Goal: Task Accomplishment & Management: Use online tool/utility

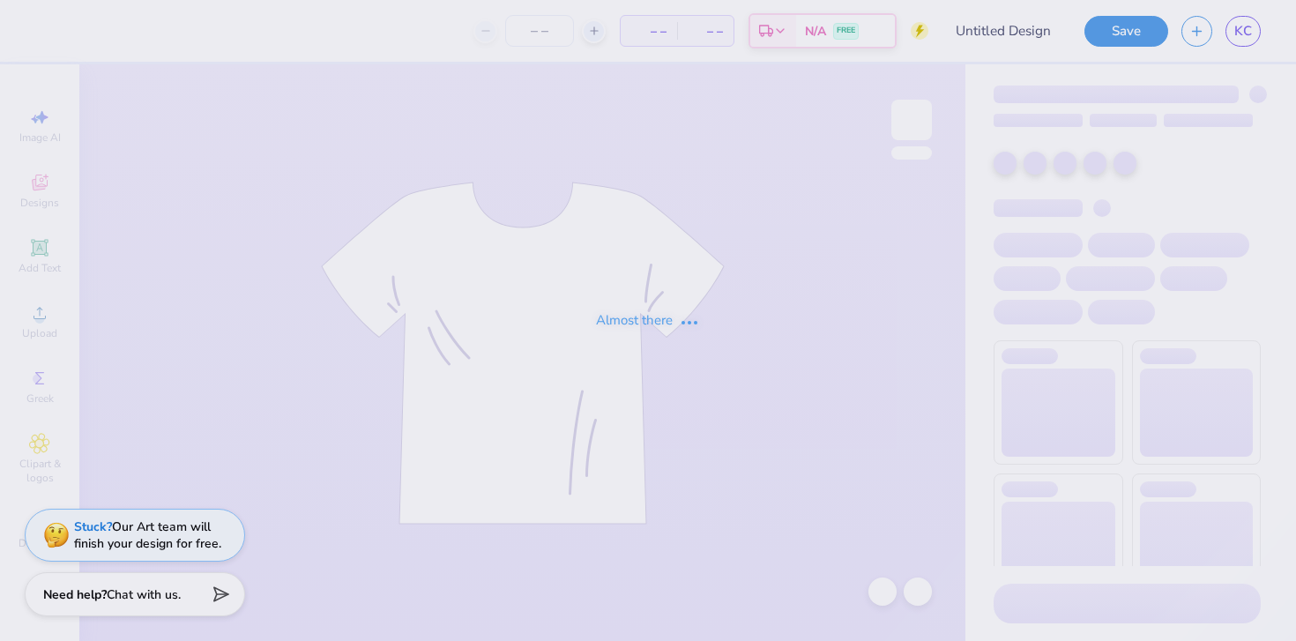
type input "[PERSON_NAME] : [US_STATE][GEOGRAPHIC_DATA]"
type input "24"
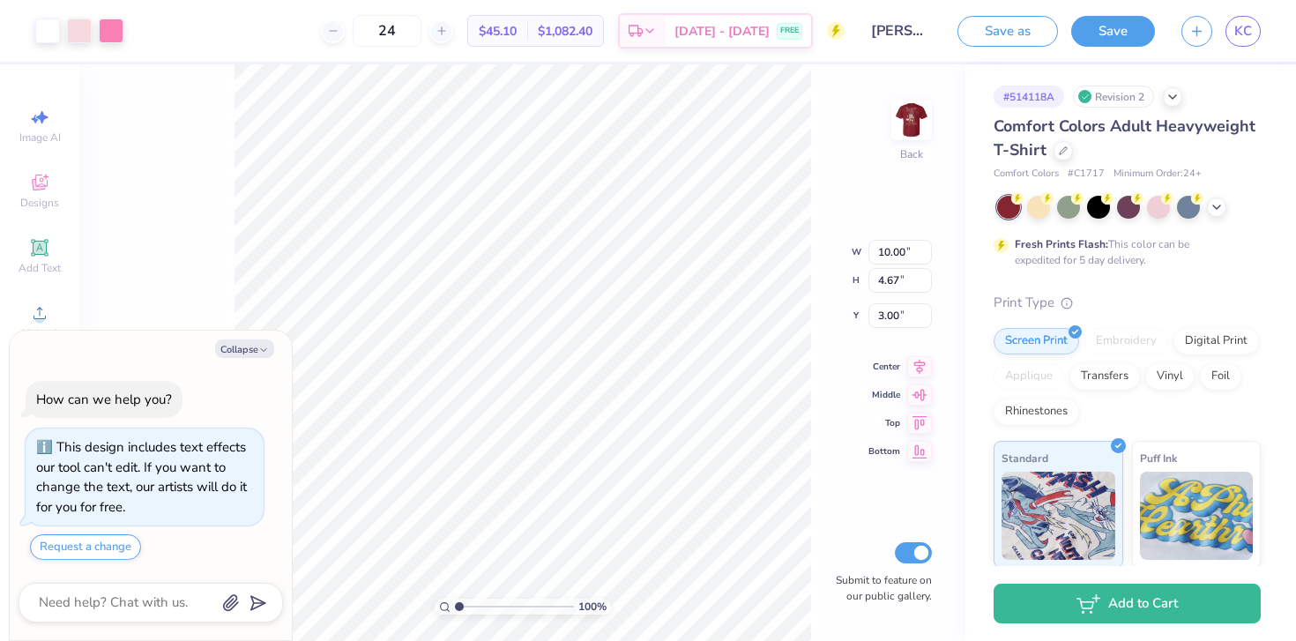
type textarea "x"
click at [421, 23] on input "24" at bounding box center [387, 31] width 69 height 32
type input "150"
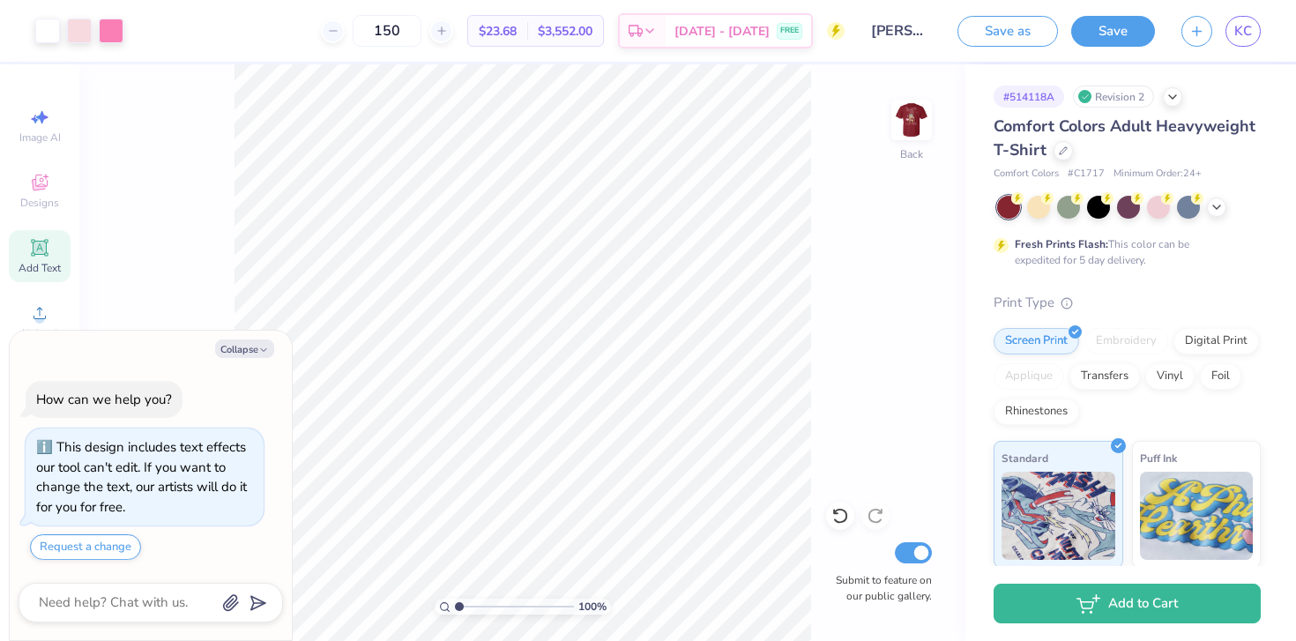
click at [10, 248] on div "Add Text" at bounding box center [40, 256] width 62 height 52
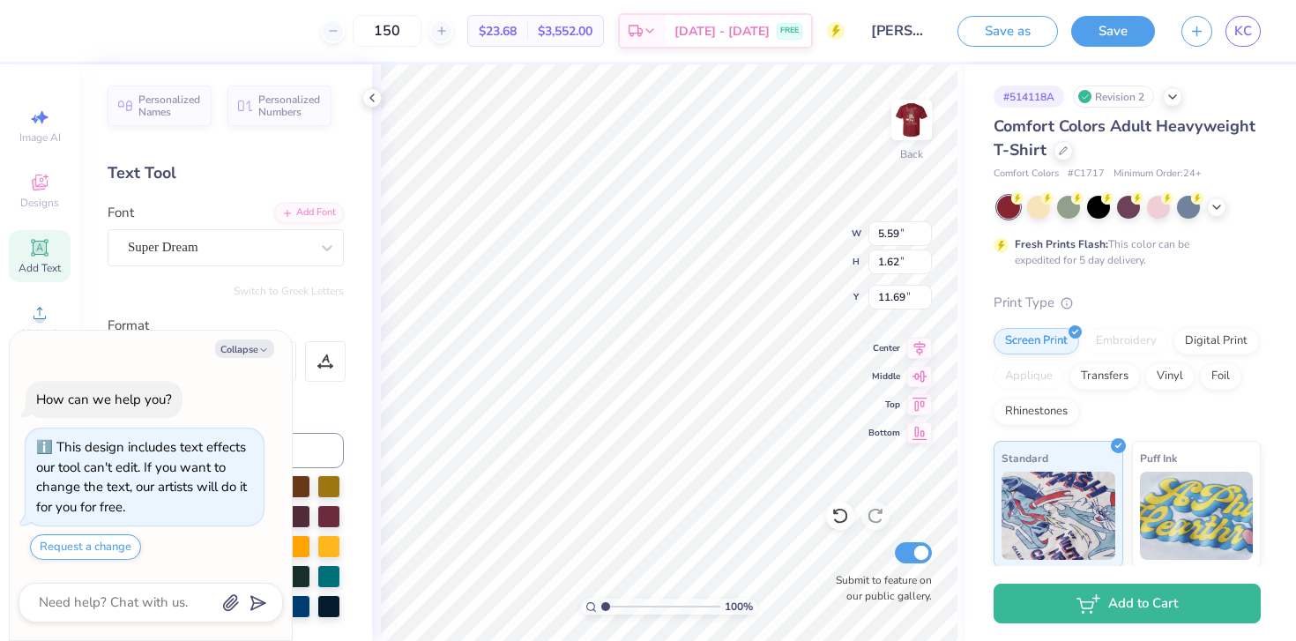
type textarea "x"
type textarea "T"
type textarea "x"
type textarea "Te"
type textarea "x"
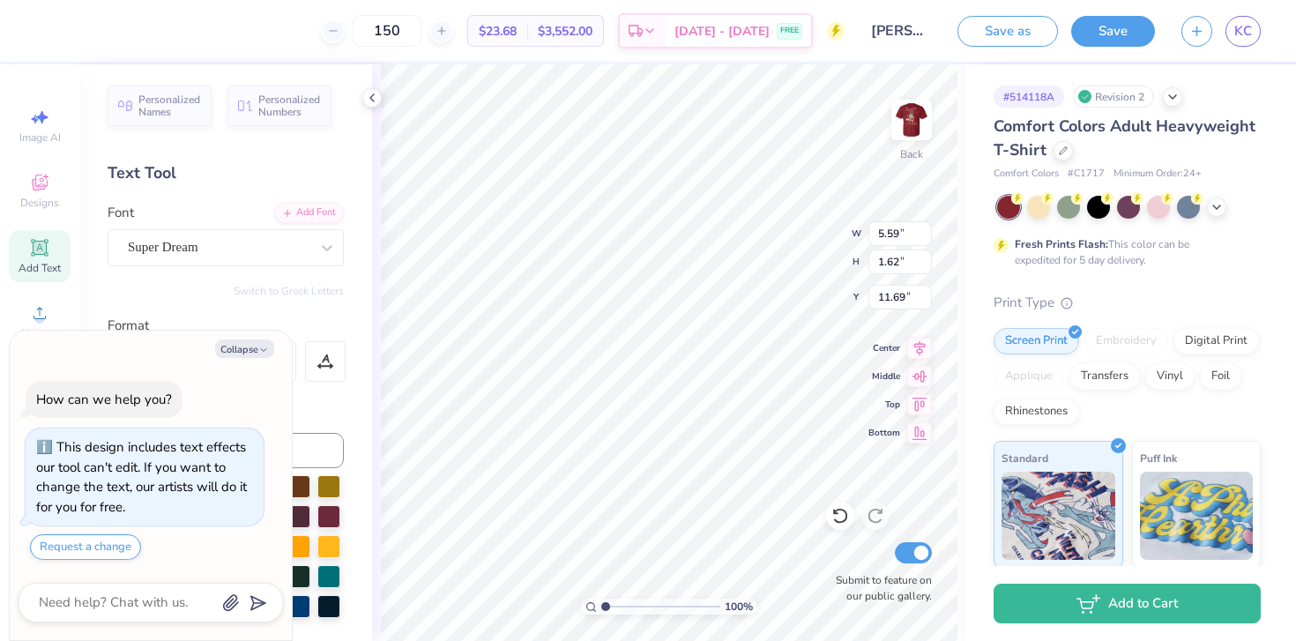
type textarea "Tex"
type textarea "x"
type textarea "Texa"
type textarea "x"
type textarea "Texas"
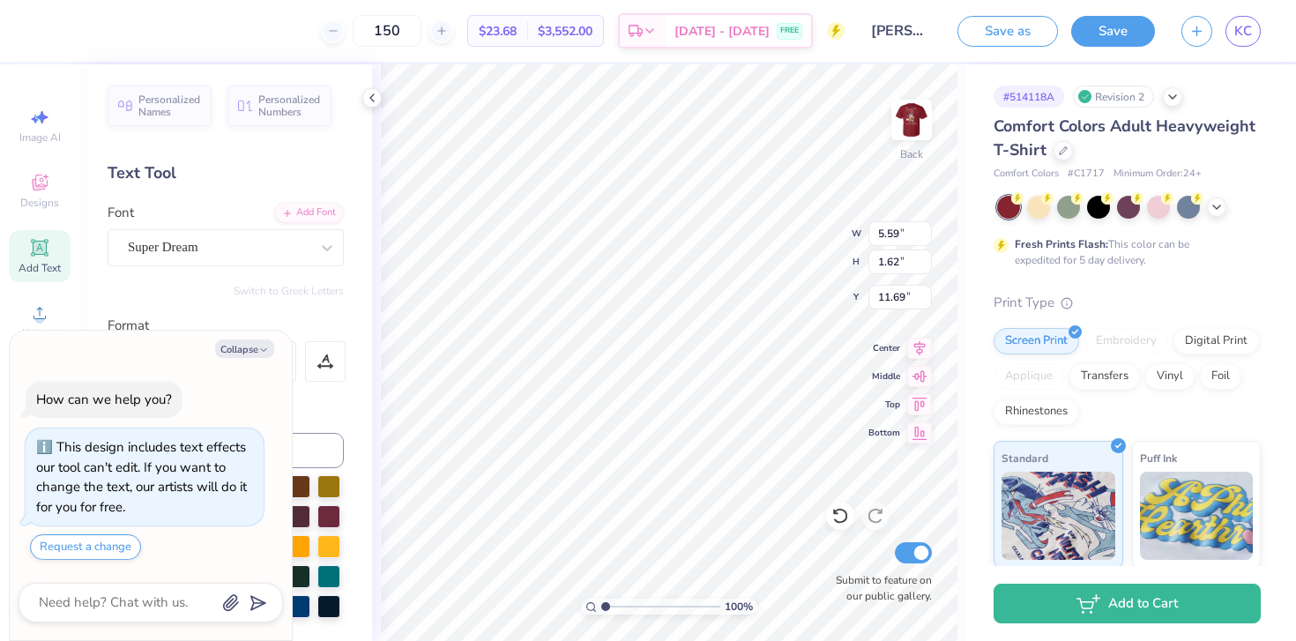
type textarea "x"
type textarea "Texas"
type textarea "x"
type textarea "Texas S"
type textarea "x"
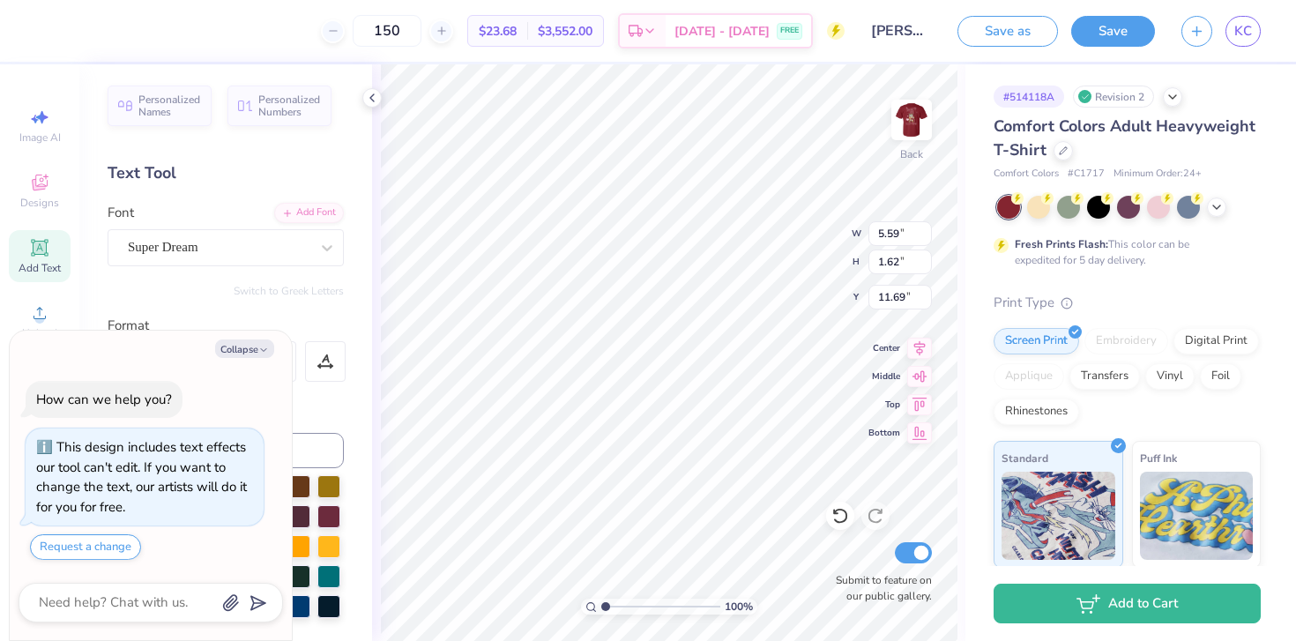
type textarea "Texas St"
type textarea "x"
type textarea "Texas Sta"
type textarea "x"
type textarea "Texas Stat"
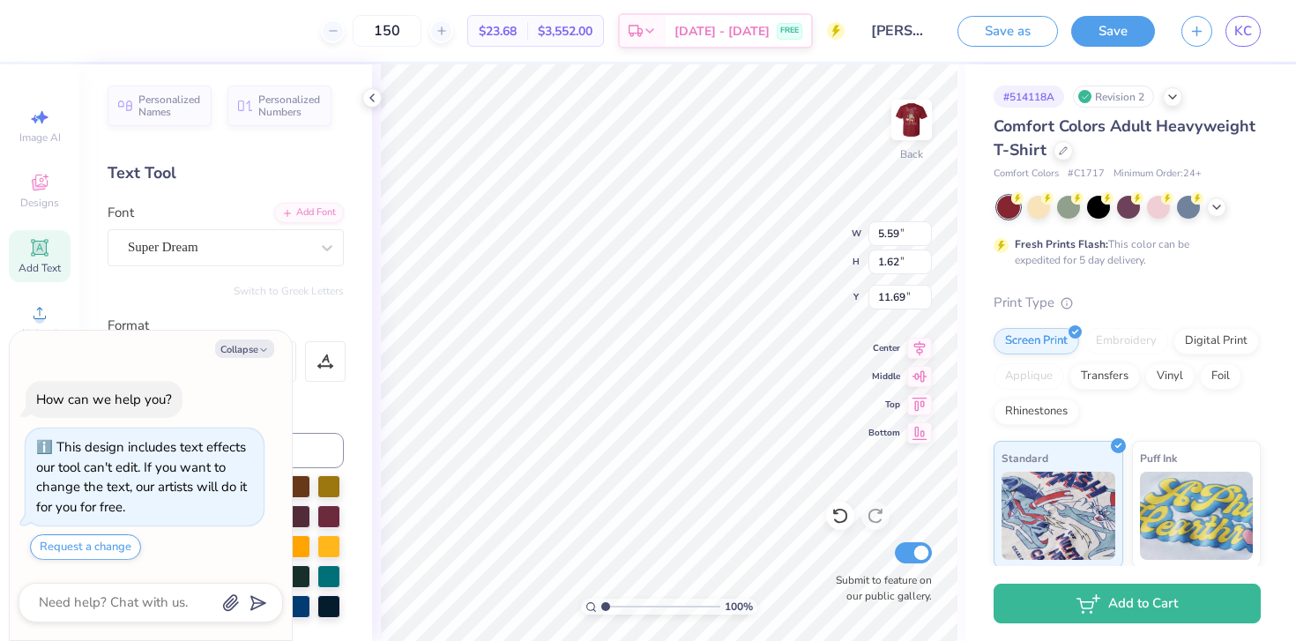
type textarea "x"
type textarea "Texas State"
type textarea "x"
type textarea "Texas State"
type textarea "x"
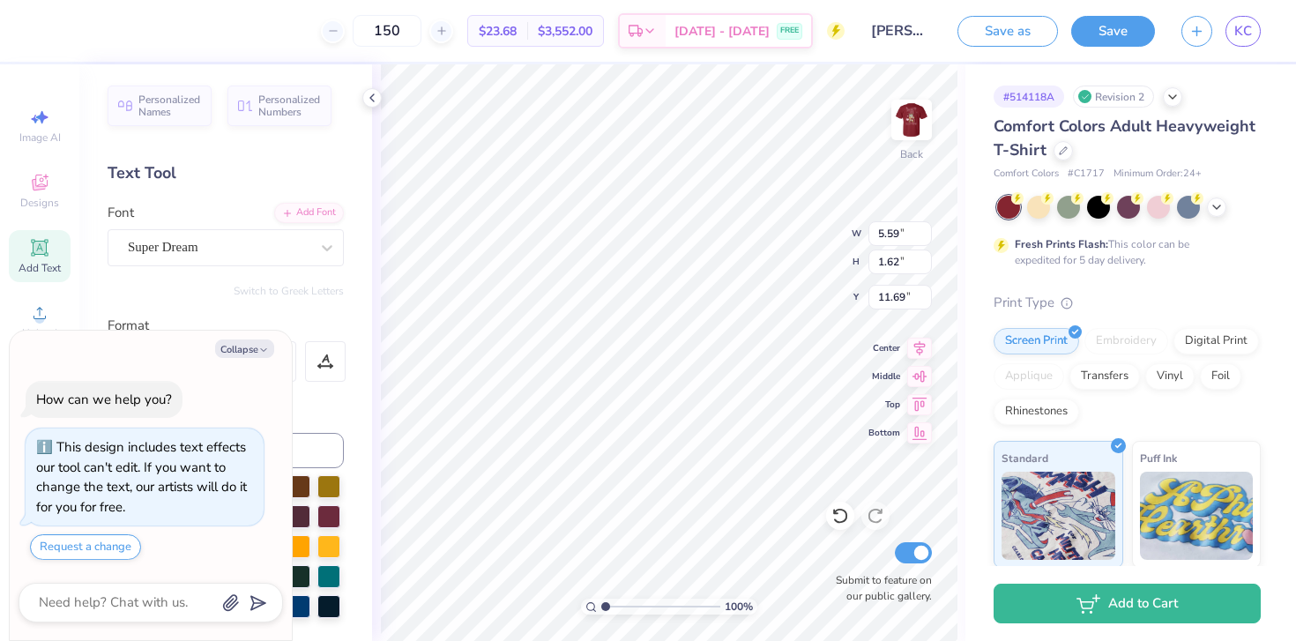
type textarea "Texas State U"
type textarea "x"
type textarea "Texas State Un"
type textarea "x"
type textarea "Texas State Uni"
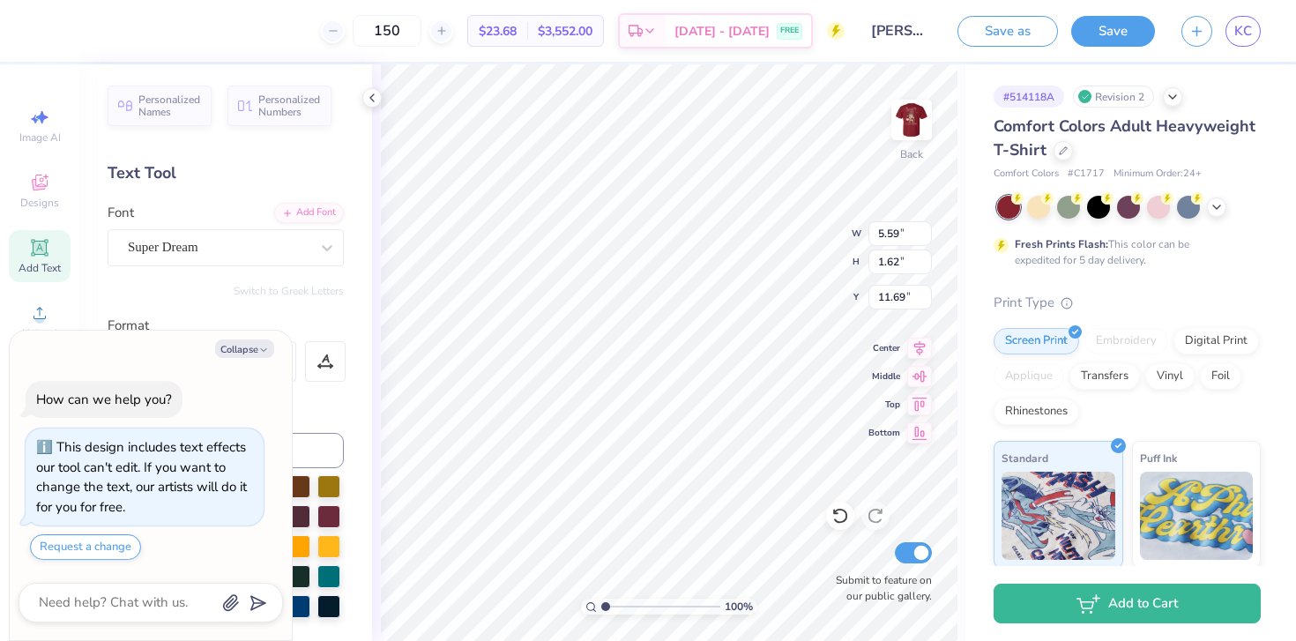
type textarea "x"
type textarea "Texas State Unib"
type textarea "x"
type textarea "Texas State Unibe"
type textarea "x"
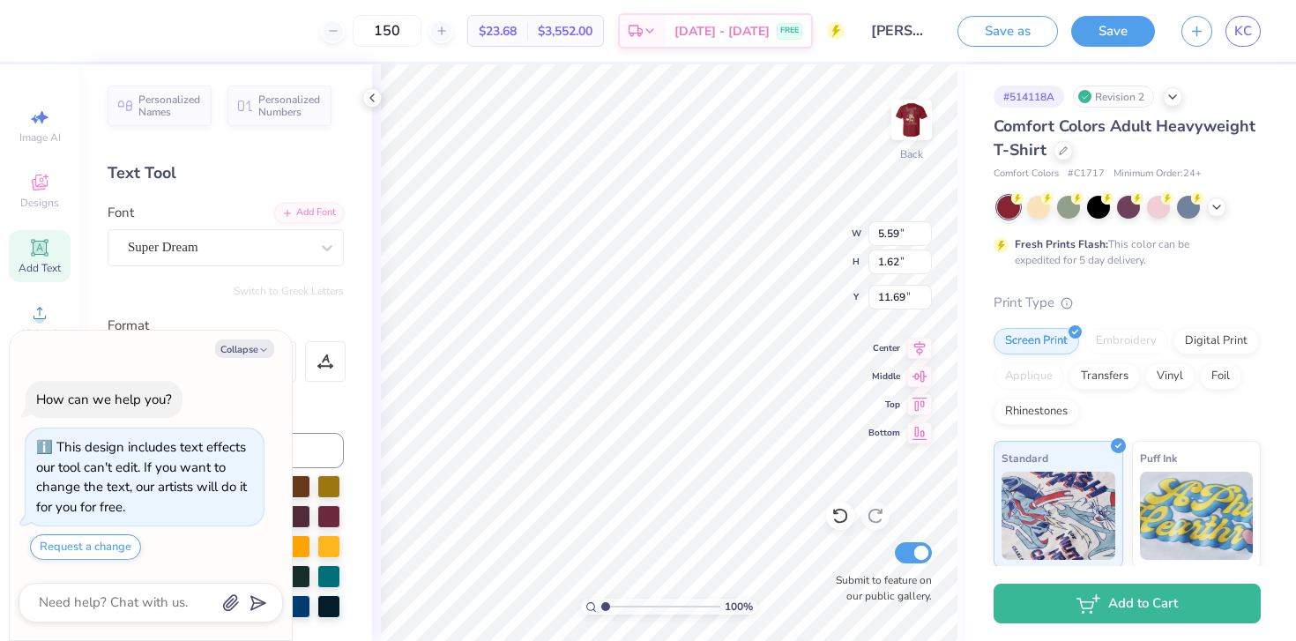
type textarea "Texas State Uniber"
type textarea "x"
type textarea "Texas State Unibers"
type textarea "x"
type textarea "Texas State Unibersi"
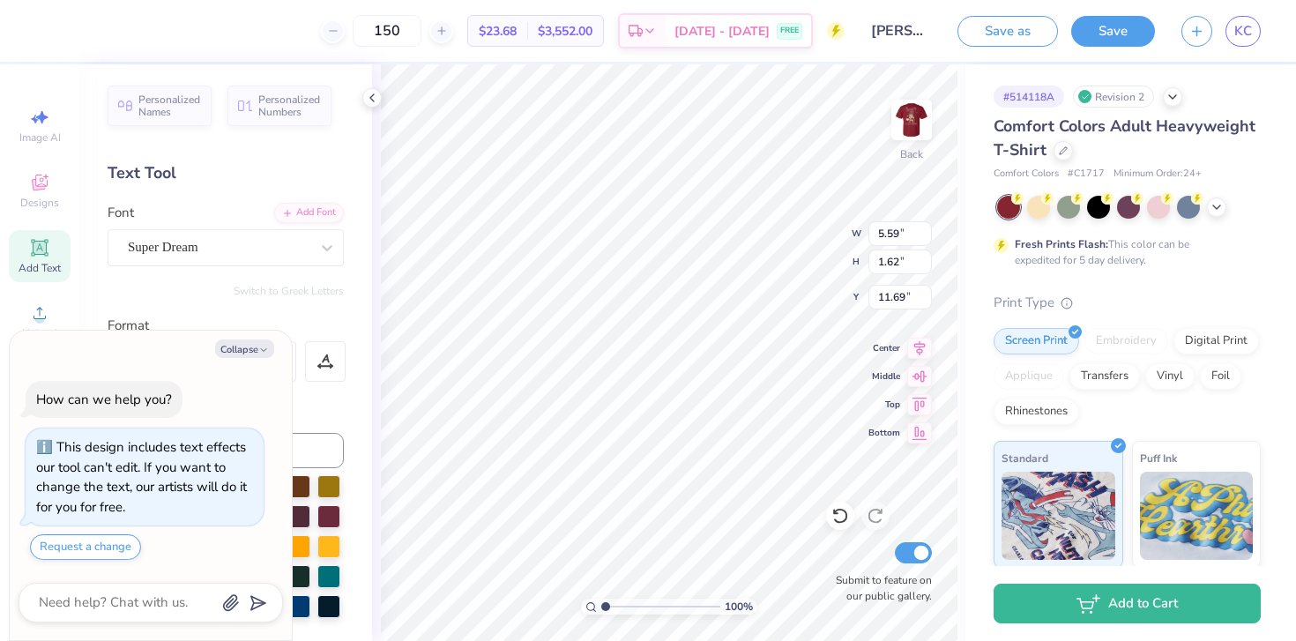
type textarea "x"
type textarea "Texas State Unibersit"
type textarea "x"
type textarea "Texas State Unibersity"
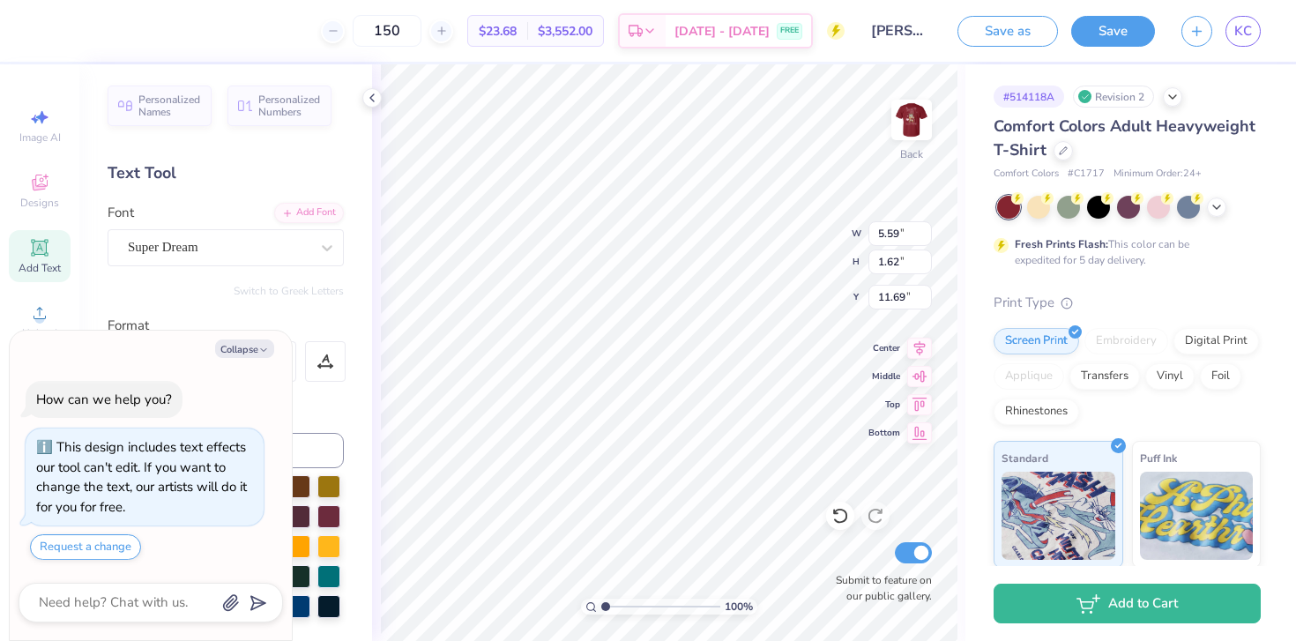
type textarea "x"
type textarea "Texas State Unibersit"
type textarea "x"
type textarea "Texas State Unibersi"
type textarea "x"
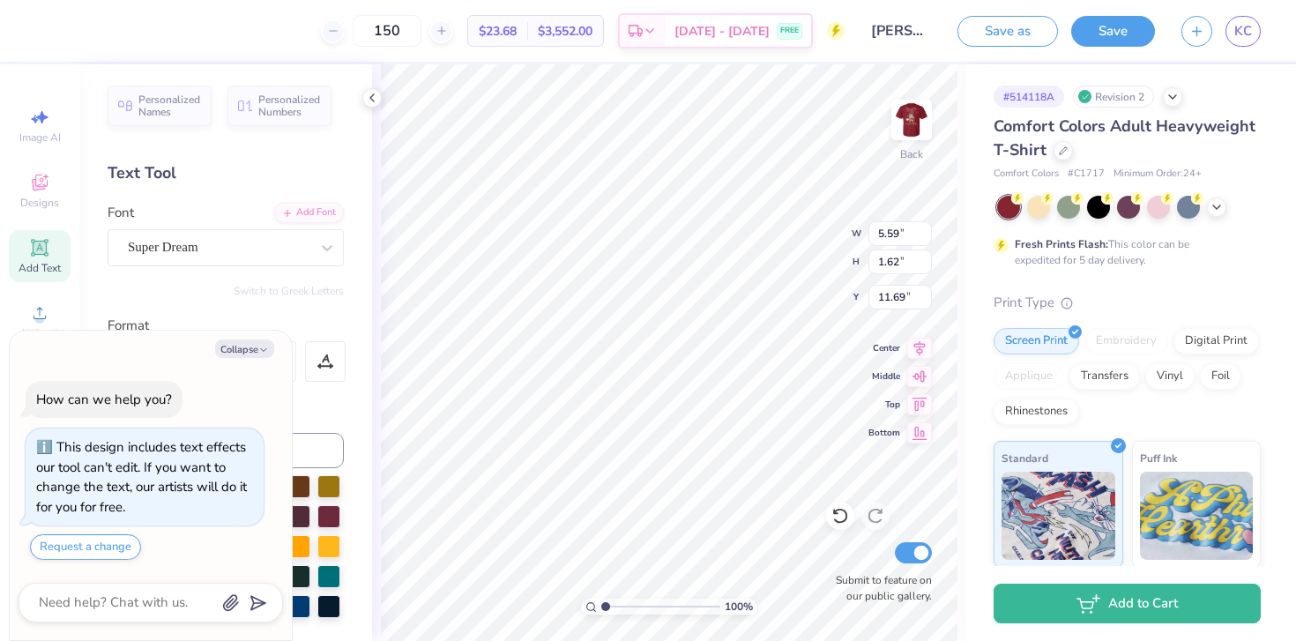
type textarea "Texas State Unibers"
type textarea "x"
type textarea "Texas State Uniber"
type textarea "x"
type textarea "Texas State Unibe"
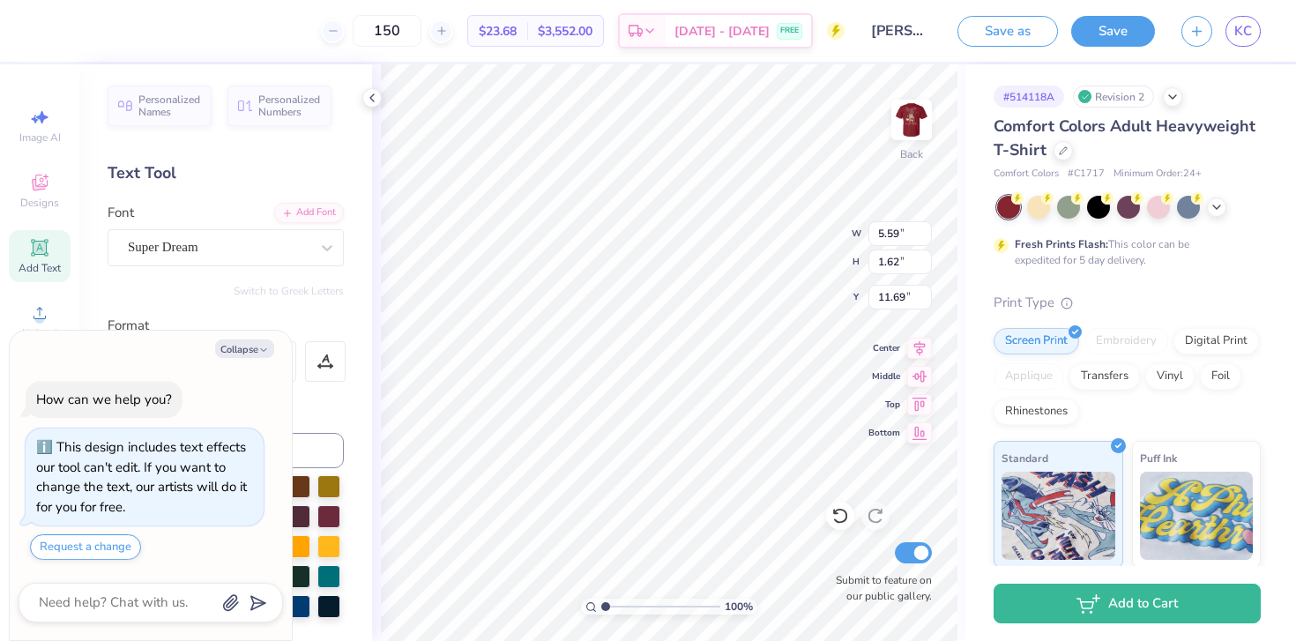
type textarea "x"
type textarea "Texas State Unib"
type textarea "x"
type textarea "Texas State Uni"
type textarea "x"
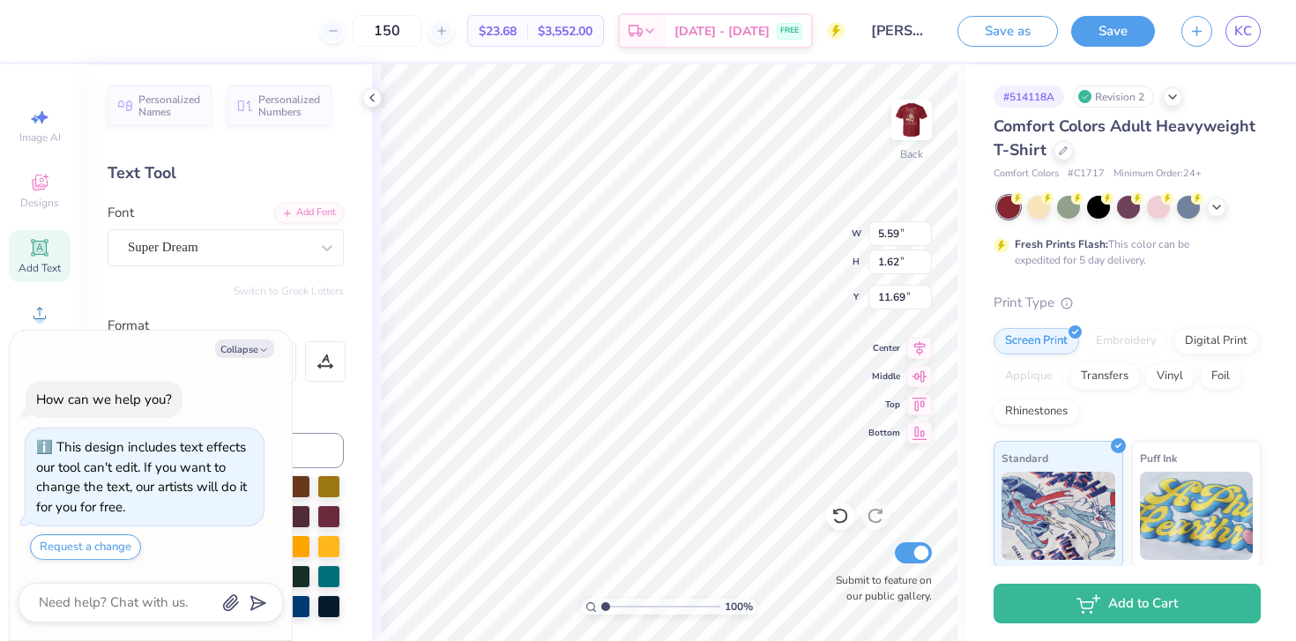
type textarea "Texas State Un"
type textarea "x"
type textarea "Texas State U"
type textarea "x"
type textarea "Texas State"
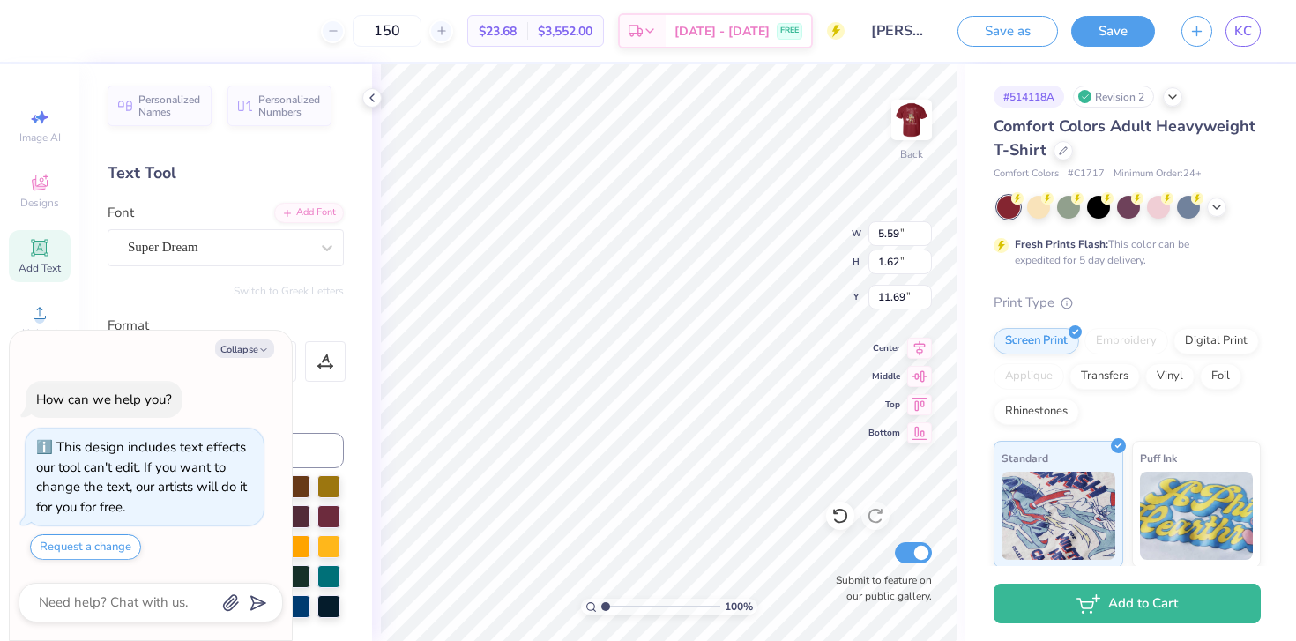
scroll to position [0, 3]
type textarea "x"
type textarea "Texas State U"
type textarea "x"
type textarea "Texas State Un"
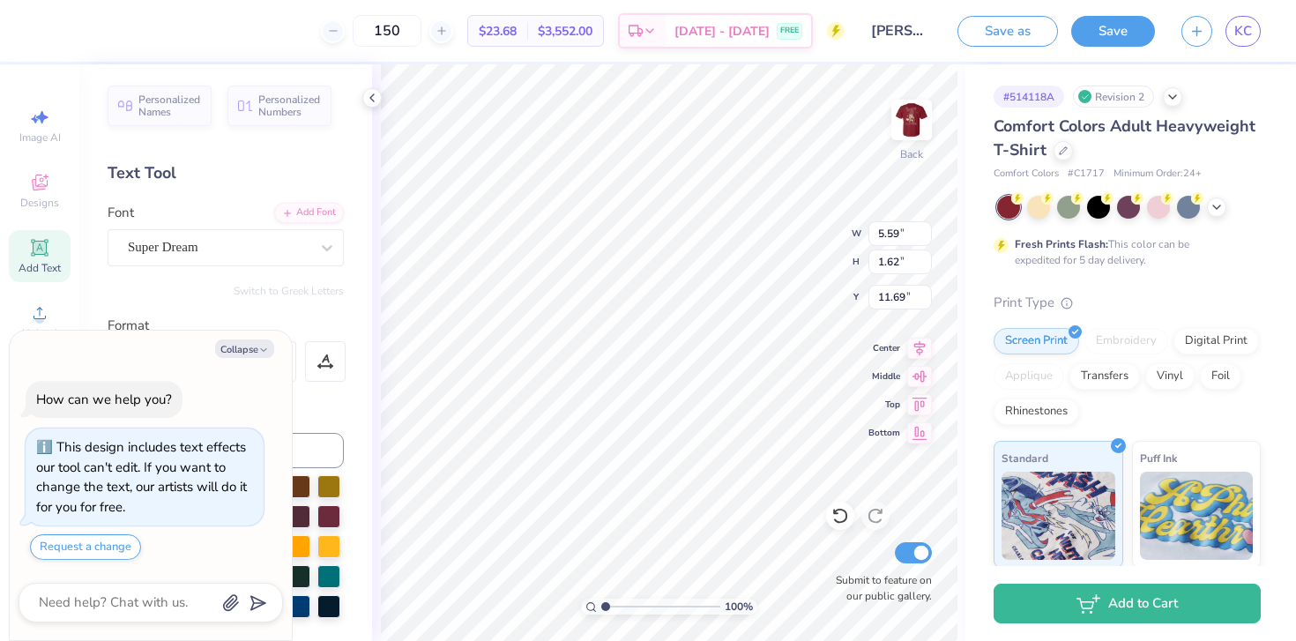
scroll to position [0, 4]
type textarea "x"
type textarea "Texas State Uni"
type textarea "x"
type textarea "Texas State Uniw"
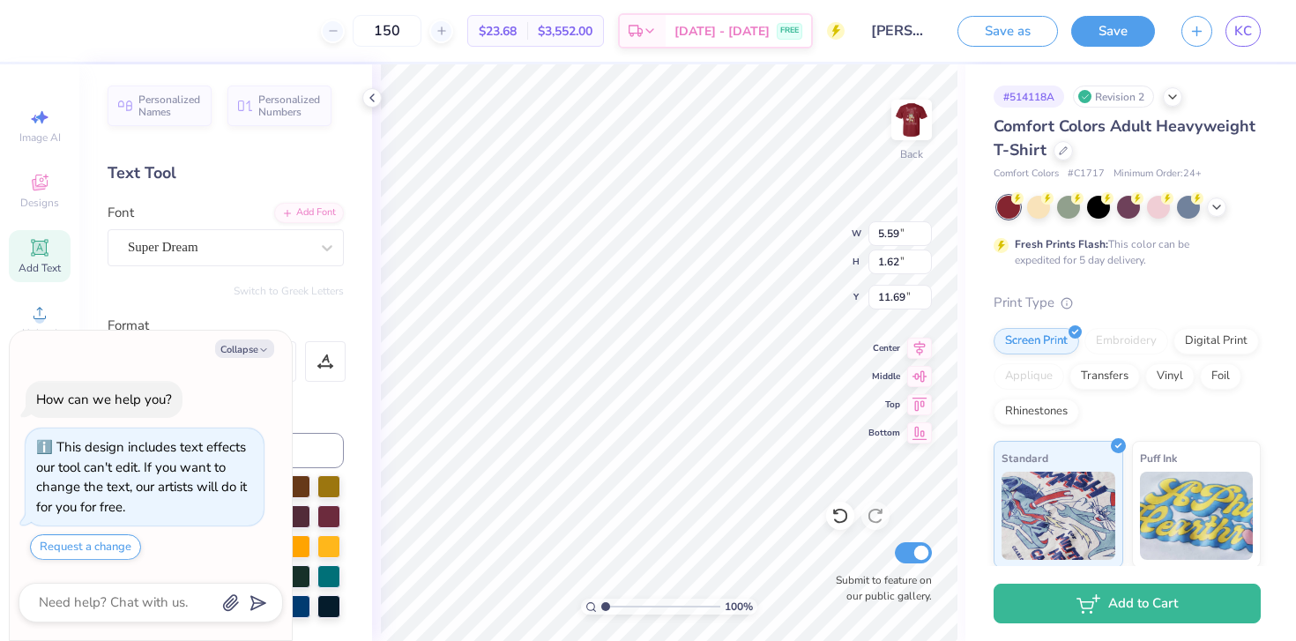
type textarea "x"
type textarea "Texas State Uni"
type textarea "x"
type textarea "Texas State Un"
type textarea "x"
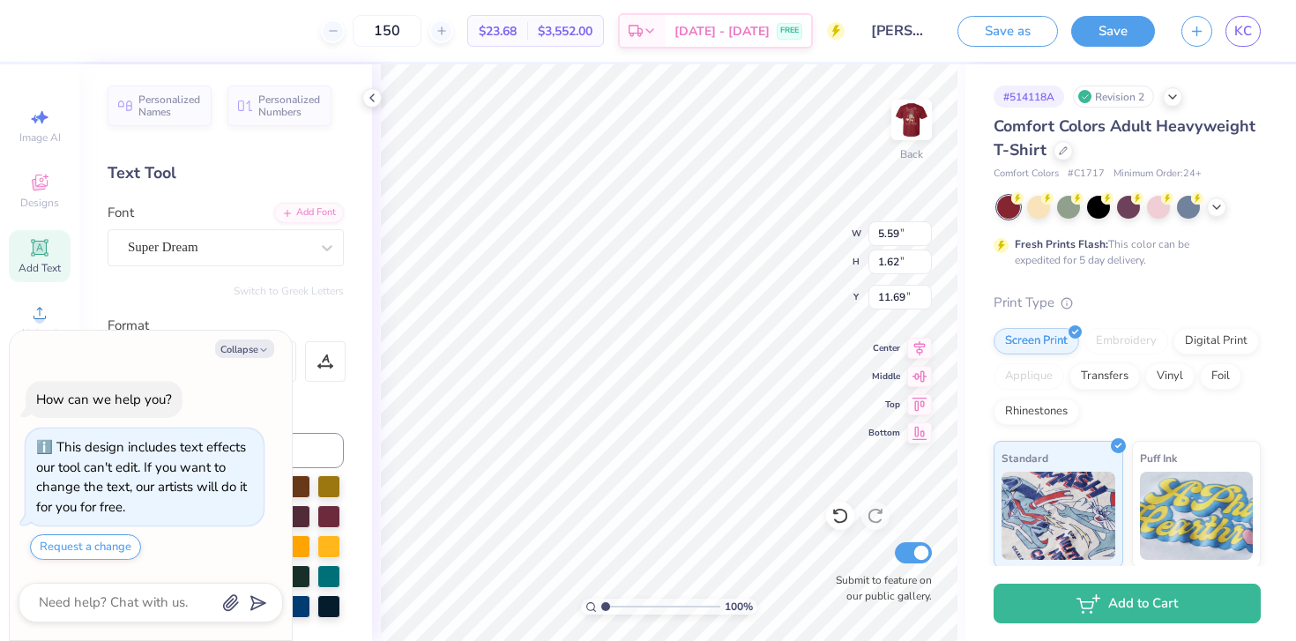
type textarea "Texas State U"
type textarea "x"
type textarea "Texas State"
click at [250, 357] on button "Collapse" at bounding box center [244, 348] width 59 height 19
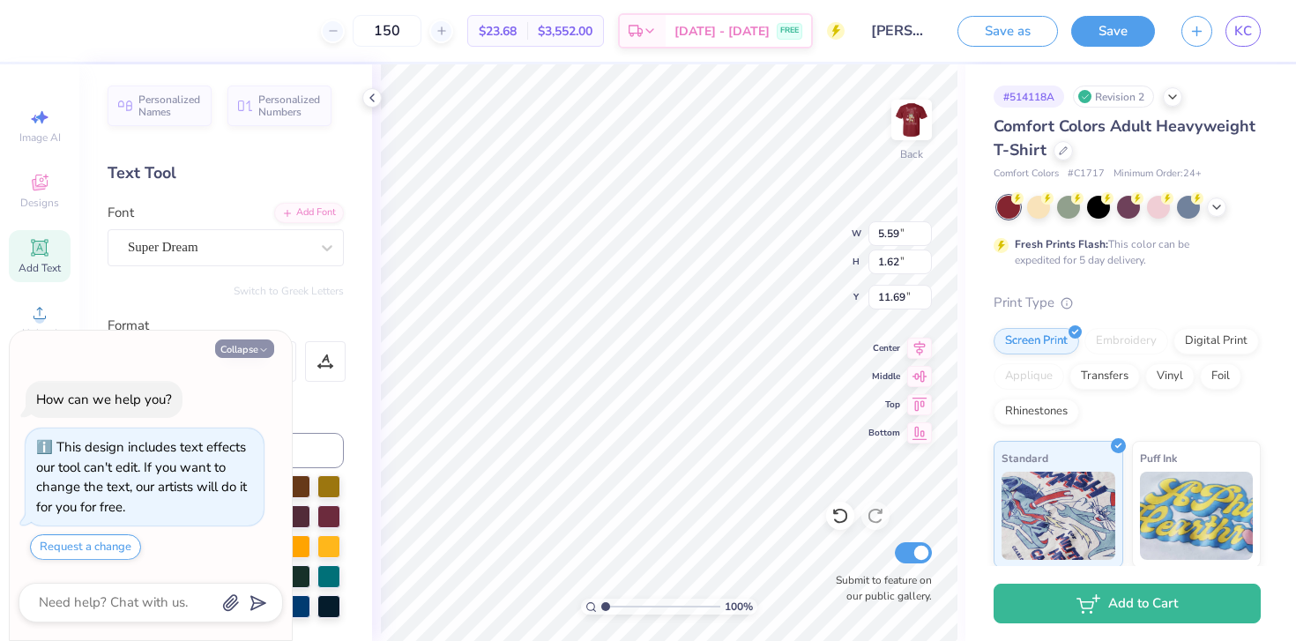
type textarea "x"
type input "12.44"
type input "1.68"
type input "11.66"
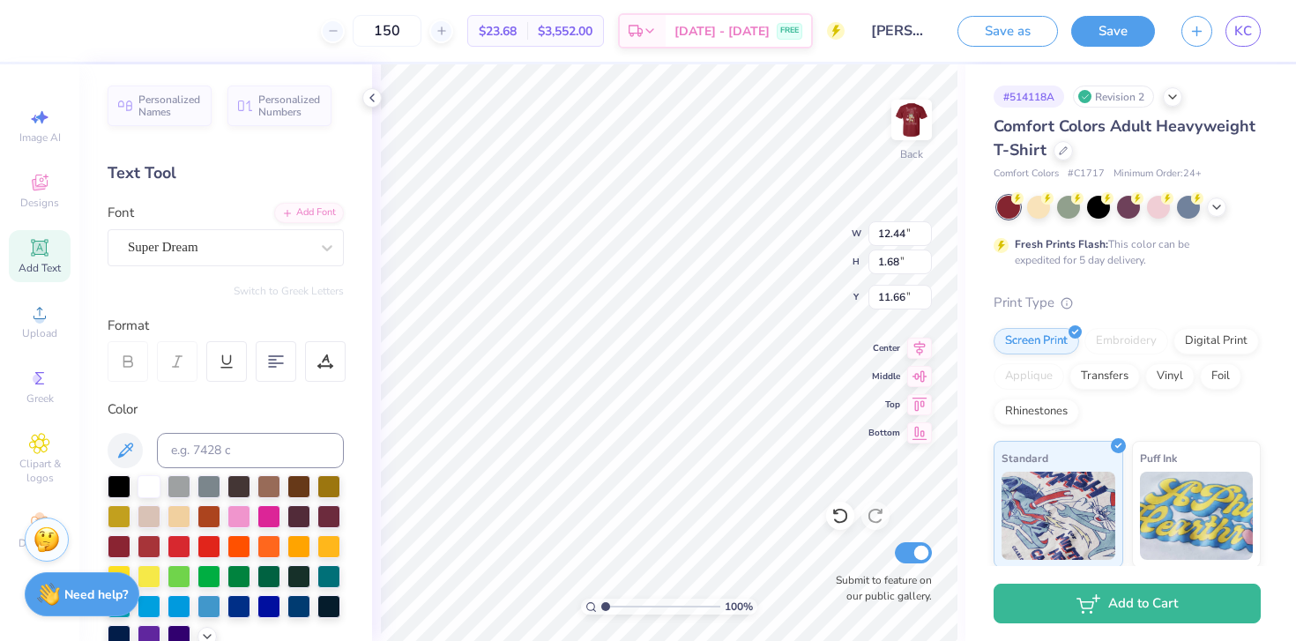
click at [251, 343] on button "Collapse" at bounding box center [244, 348] width 59 height 19
type input "6.96"
type input "0.94"
type input "11.56"
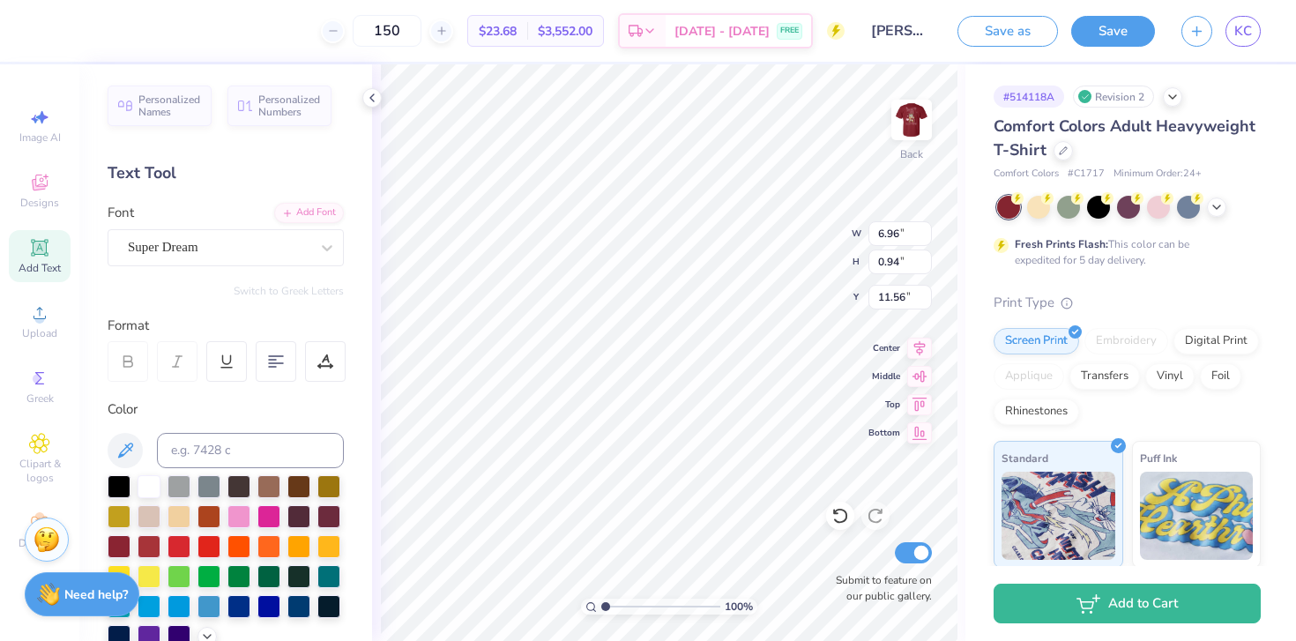
type textarea "Texas State University"
type input "8.34"
type input "9.23"
type input "0.76"
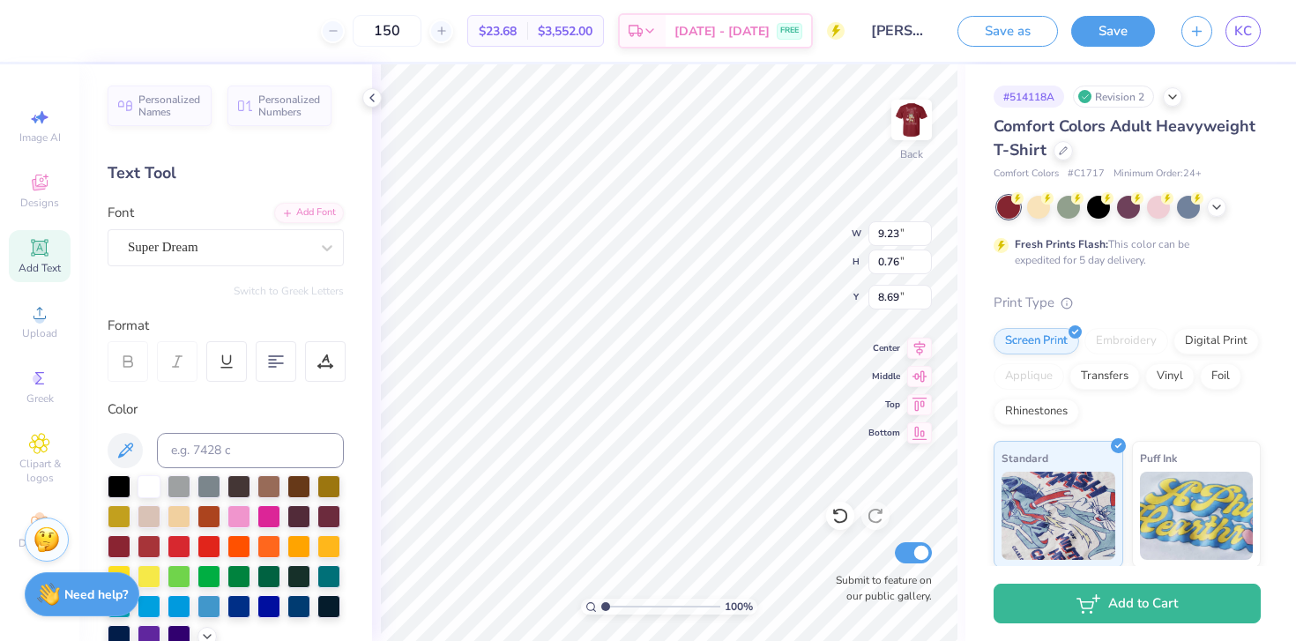
type input "8.61"
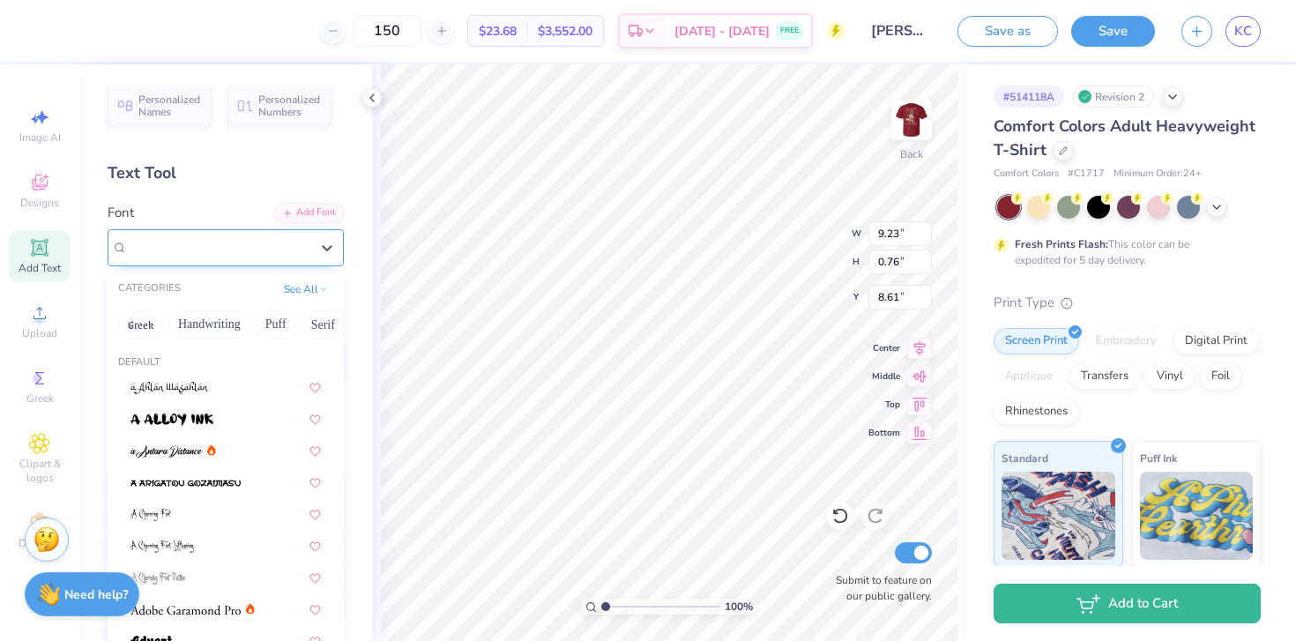
click at [167, 250] on div "Super Dream" at bounding box center [218, 247] width 185 height 27
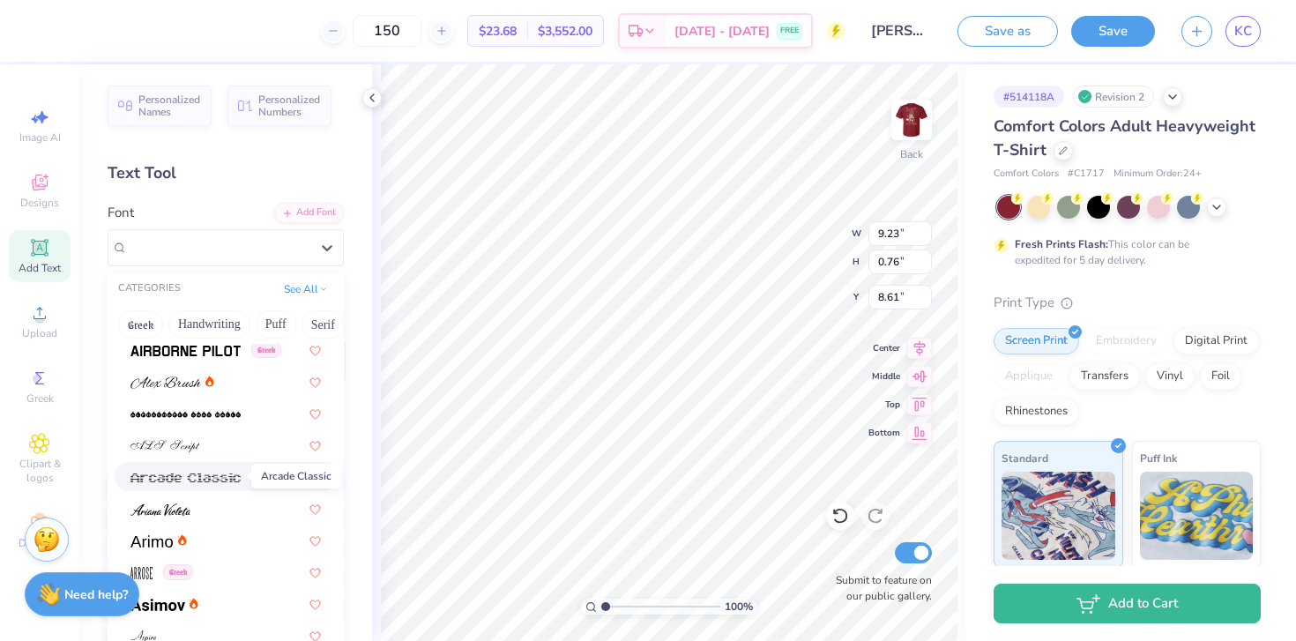
scroll to position [432, 0]
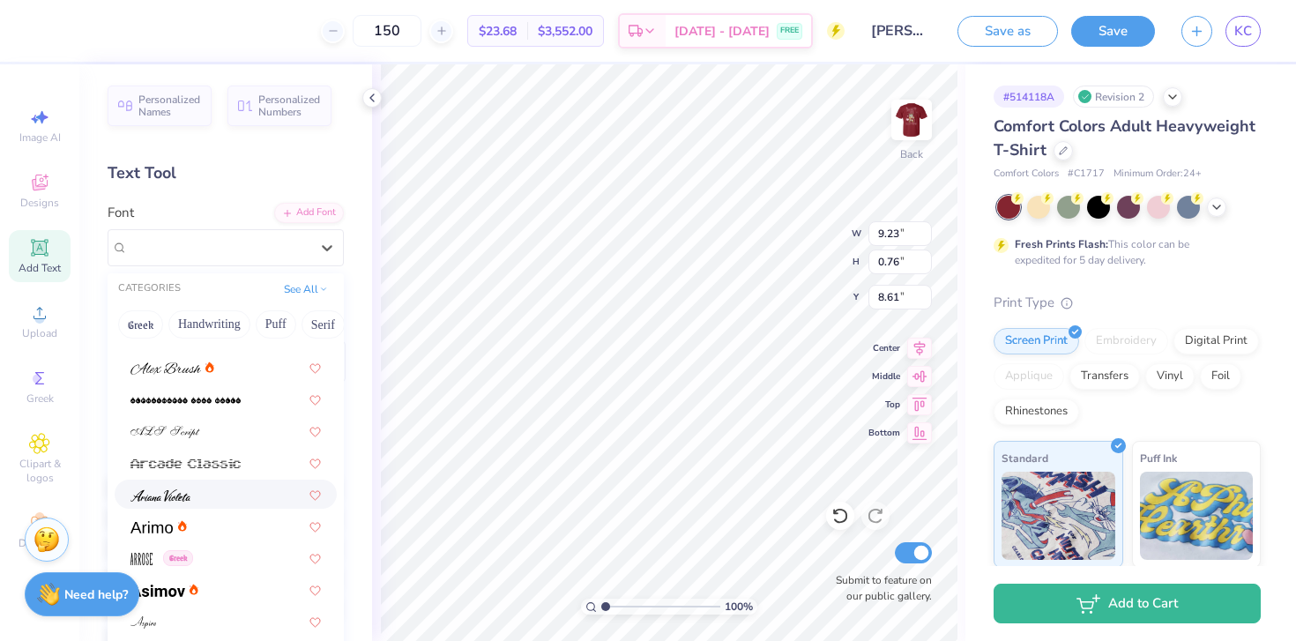
click at [185, 483] on div at bounding box center [226, 494] width 222 height 29
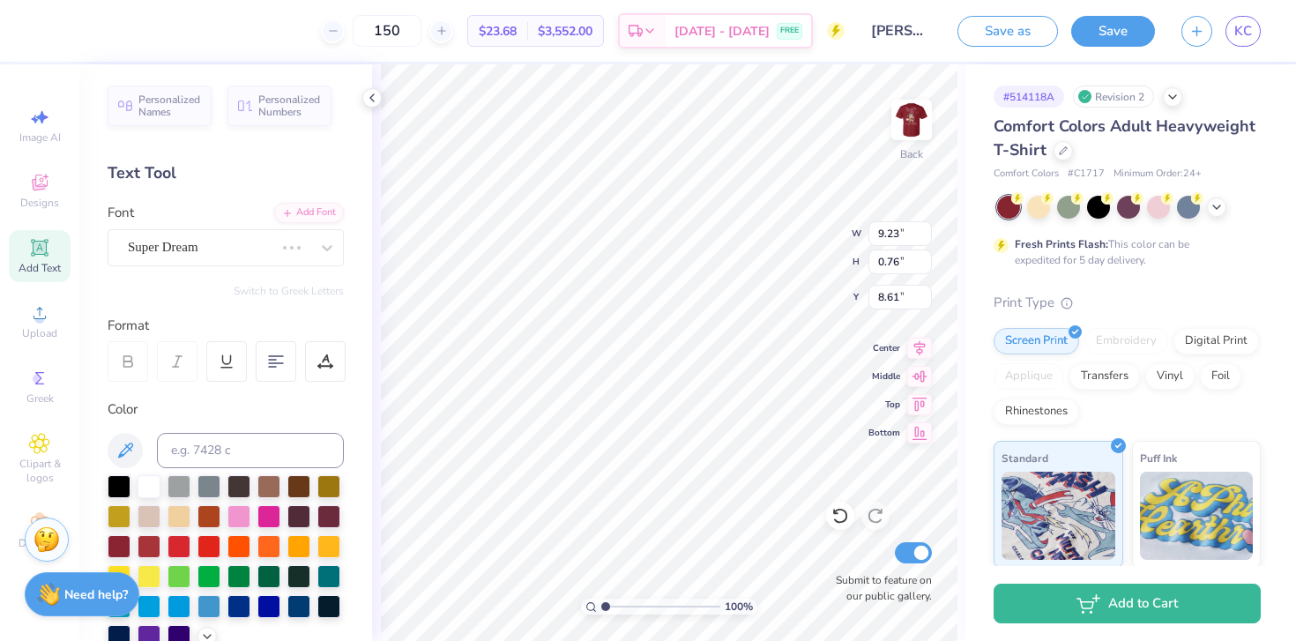
scroll to position [0, 6]
click at [221, 247] on div "Ariana Violeta" at bounding box center [218, 247] width 185 height 27
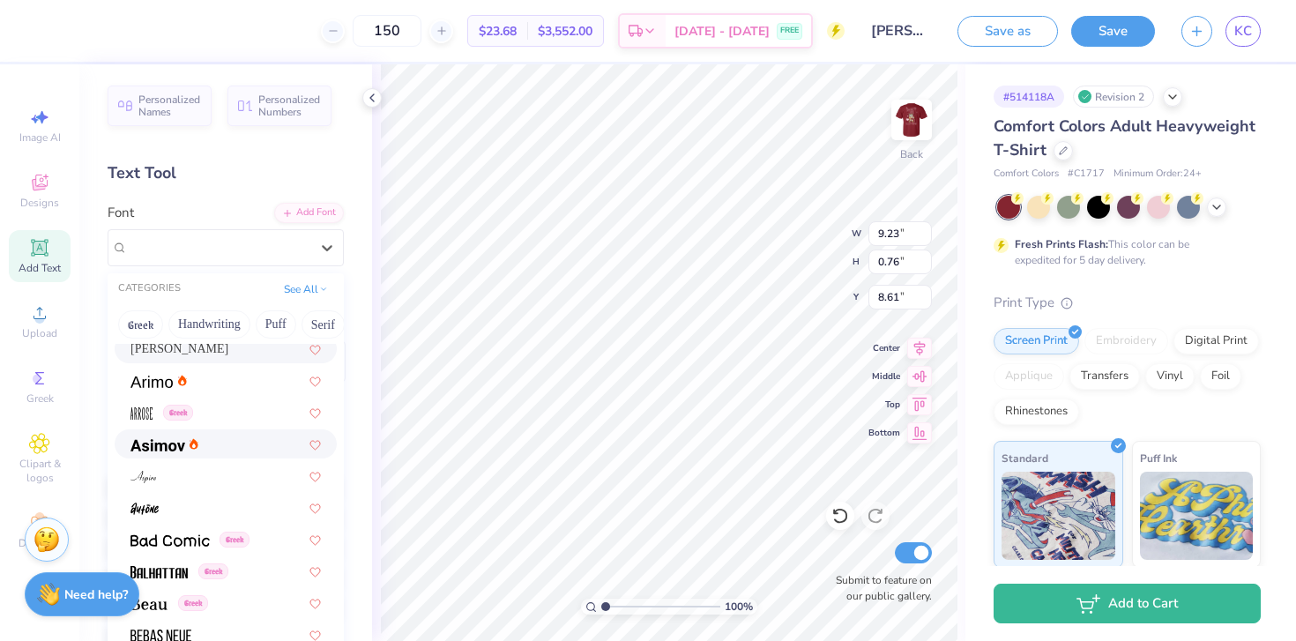
scroll to position [577, 0]
click at [200, 483] on div at bounding box center [225, 476] width 190 height 19
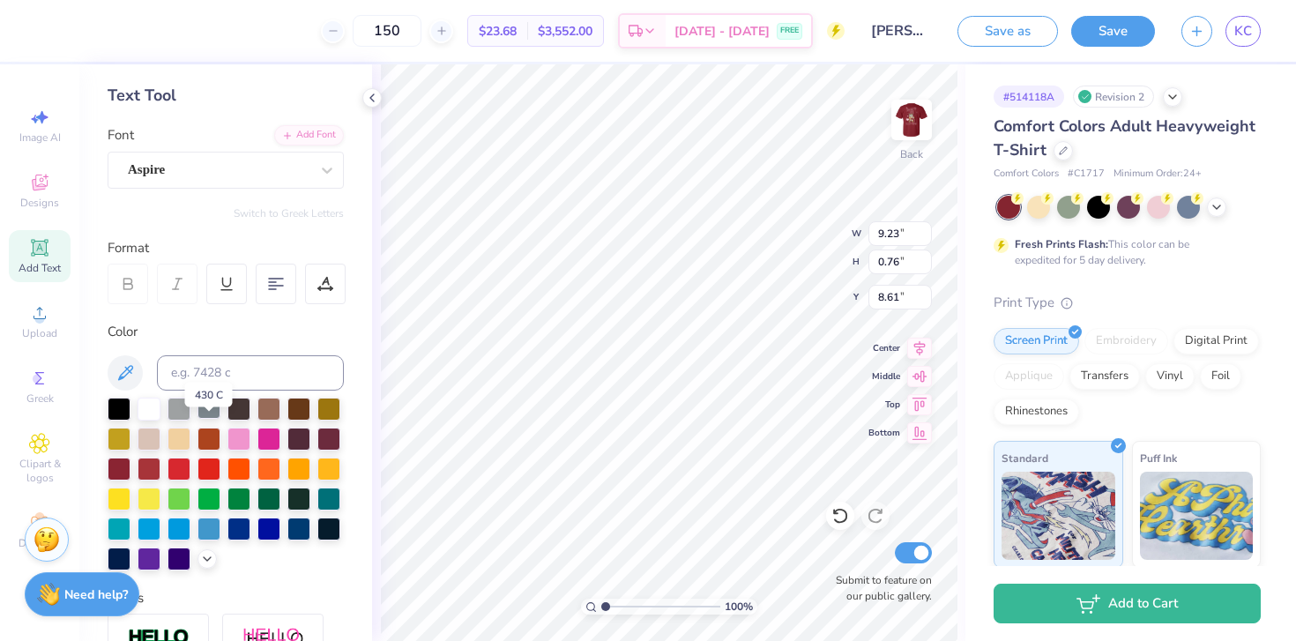
scroll to position [92, 0]
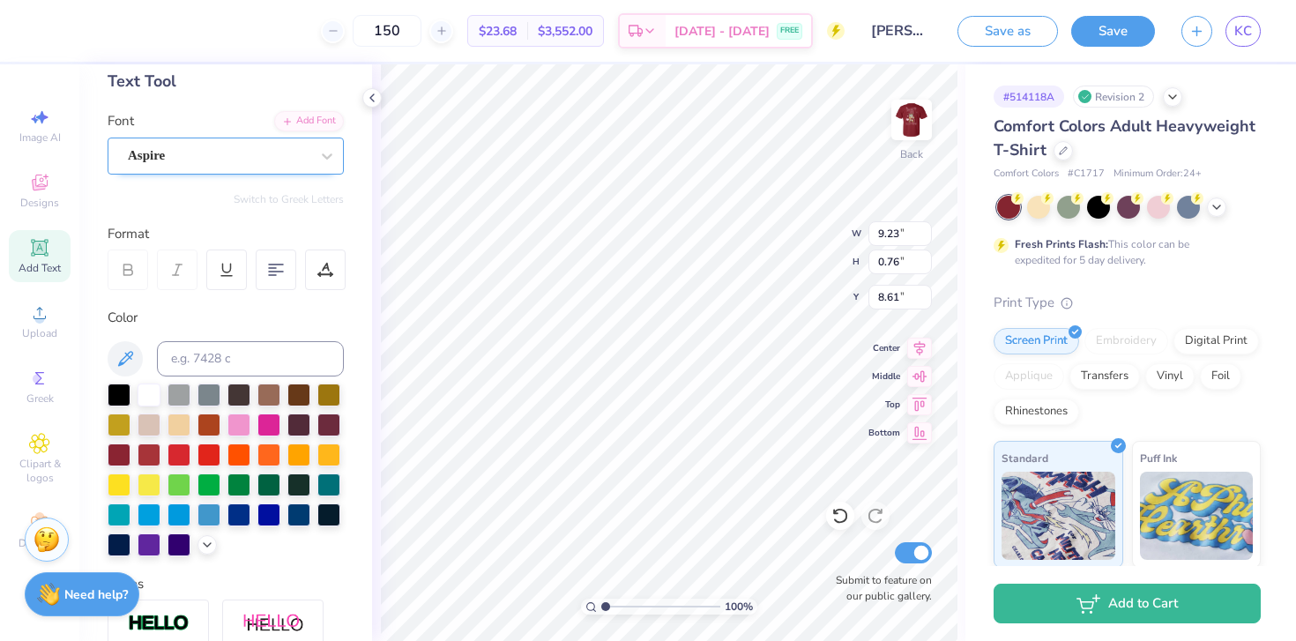
click at [238, 159] on div "Aspire" at bounding box center [218, 155] width 185 height 27
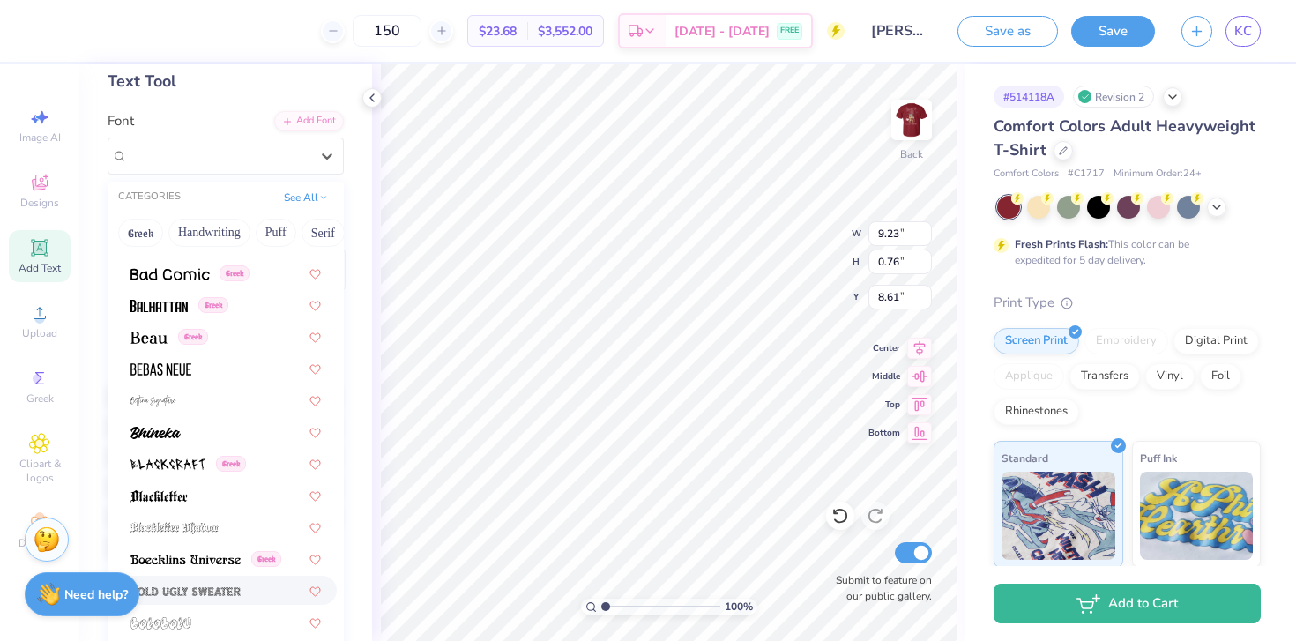
scroll to position [763, 0]
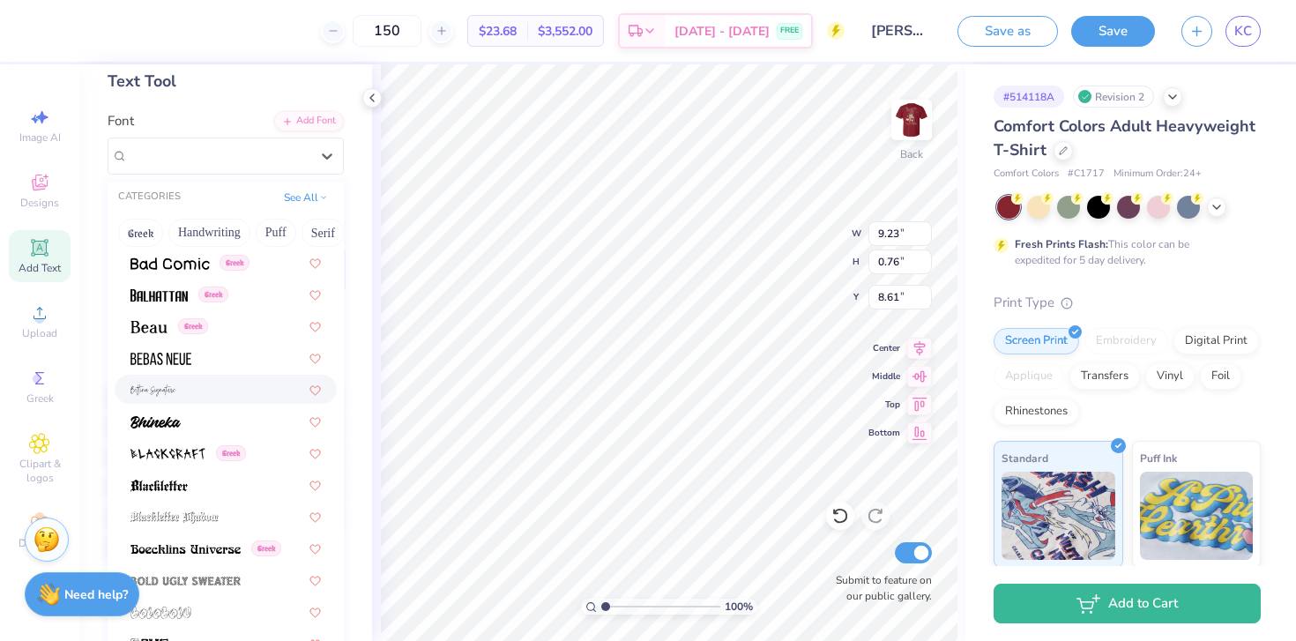
click at [190, 395] on div at bounding box center [225, 389] width 190 height 19
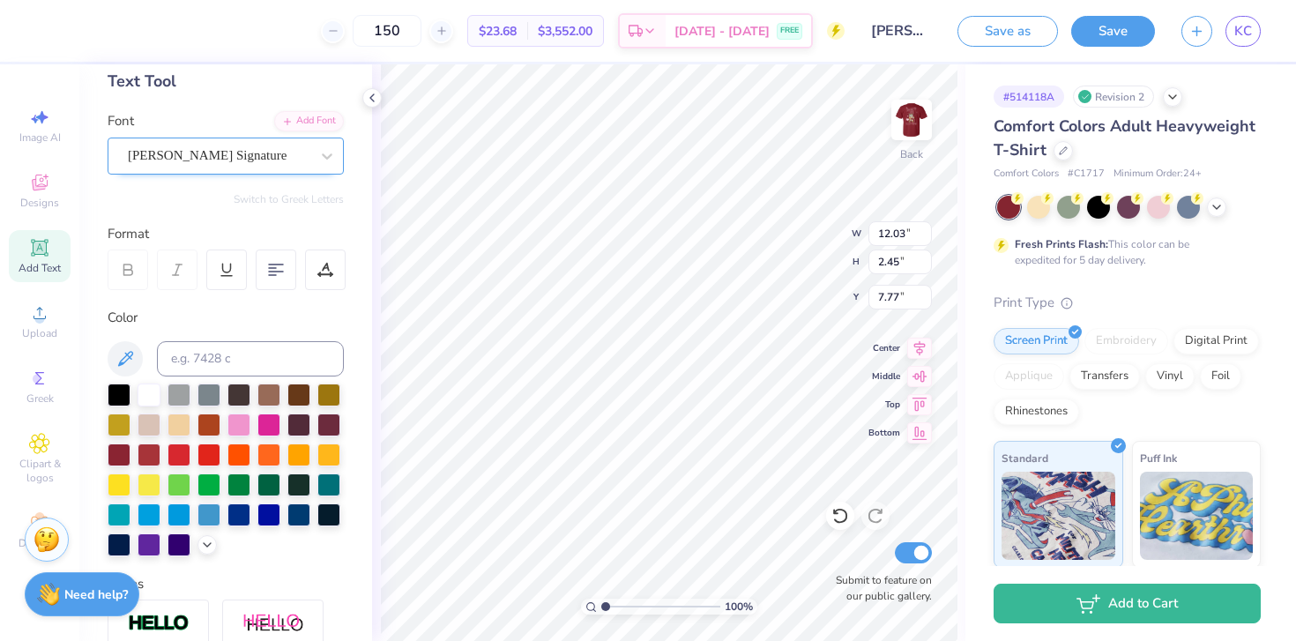
click at [176, 169] on div "Bettina Signature" at bounding box center [226, 156] width 236 height 37
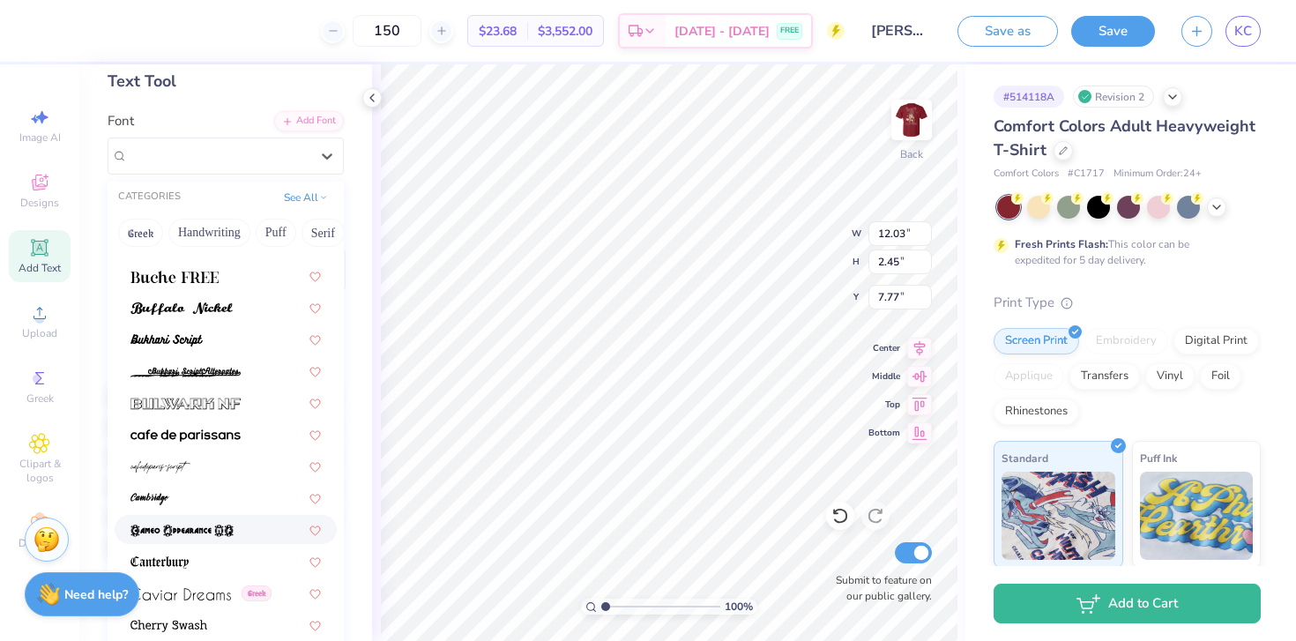
scroll to position [1607, 0]
click at [207, 457] on div at bounding box center [225, 465] width 190 height 19
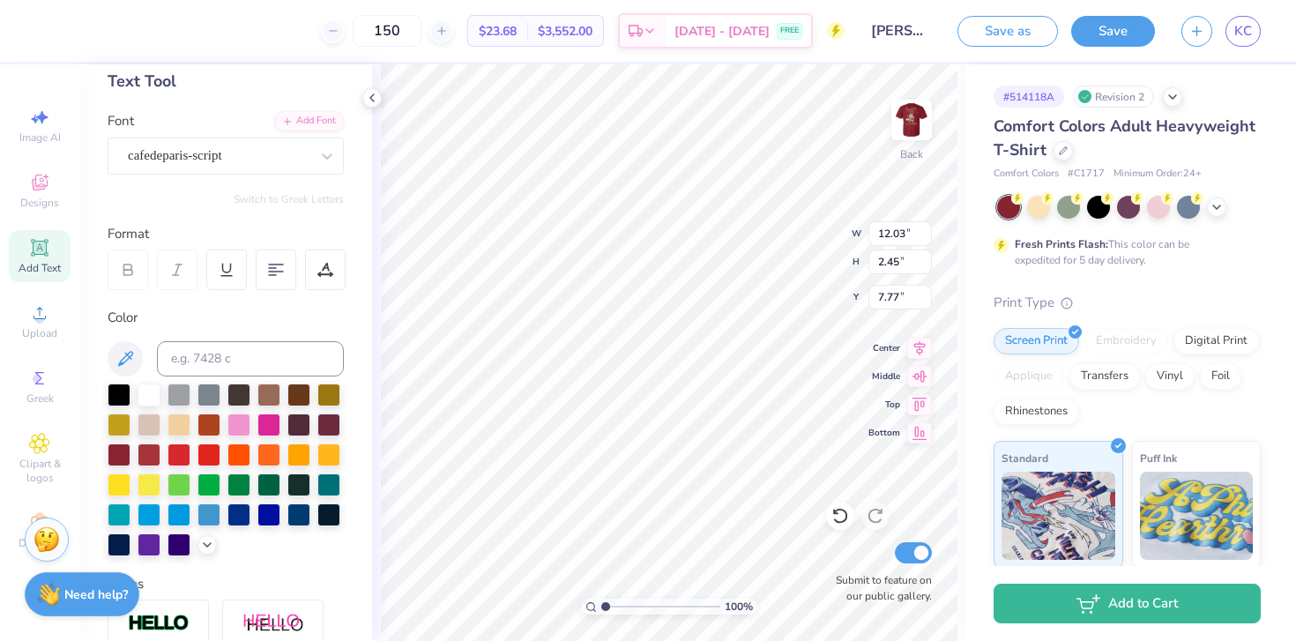
type input "4.25"
type input "0.84"
type input "8.57"
type input "6.75"
type input "1.33"
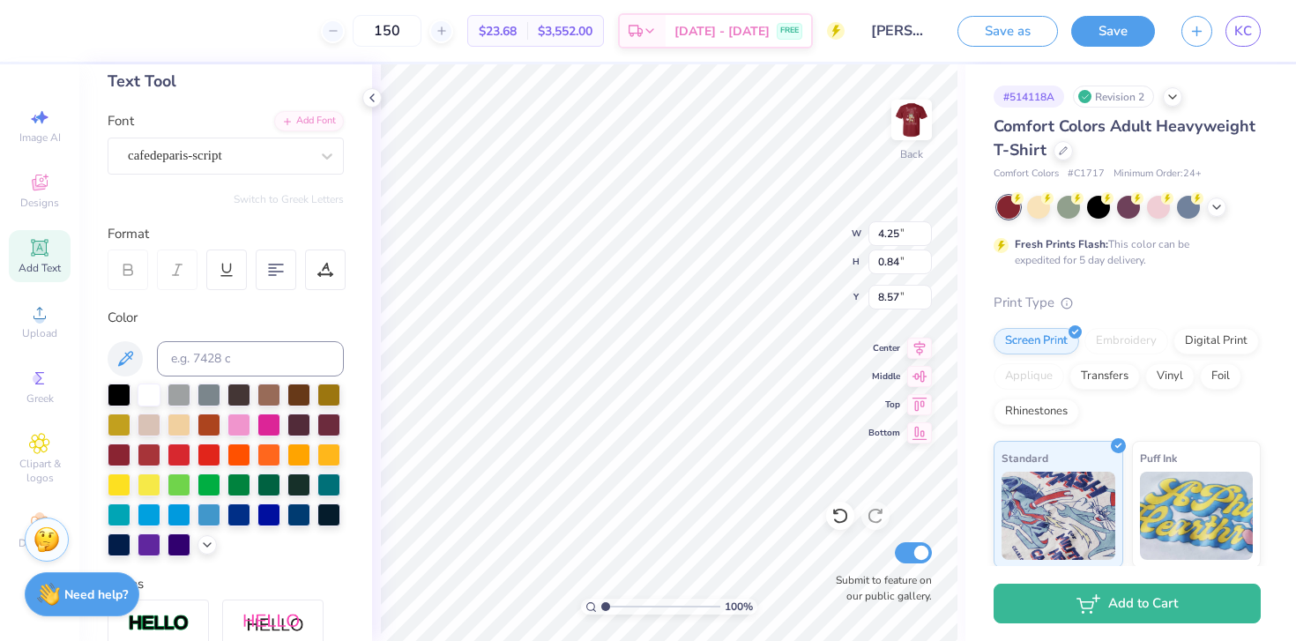
type input "8.08"
type input "8.48"
type input "1.68"
type input "10.70"
type input "6.89"
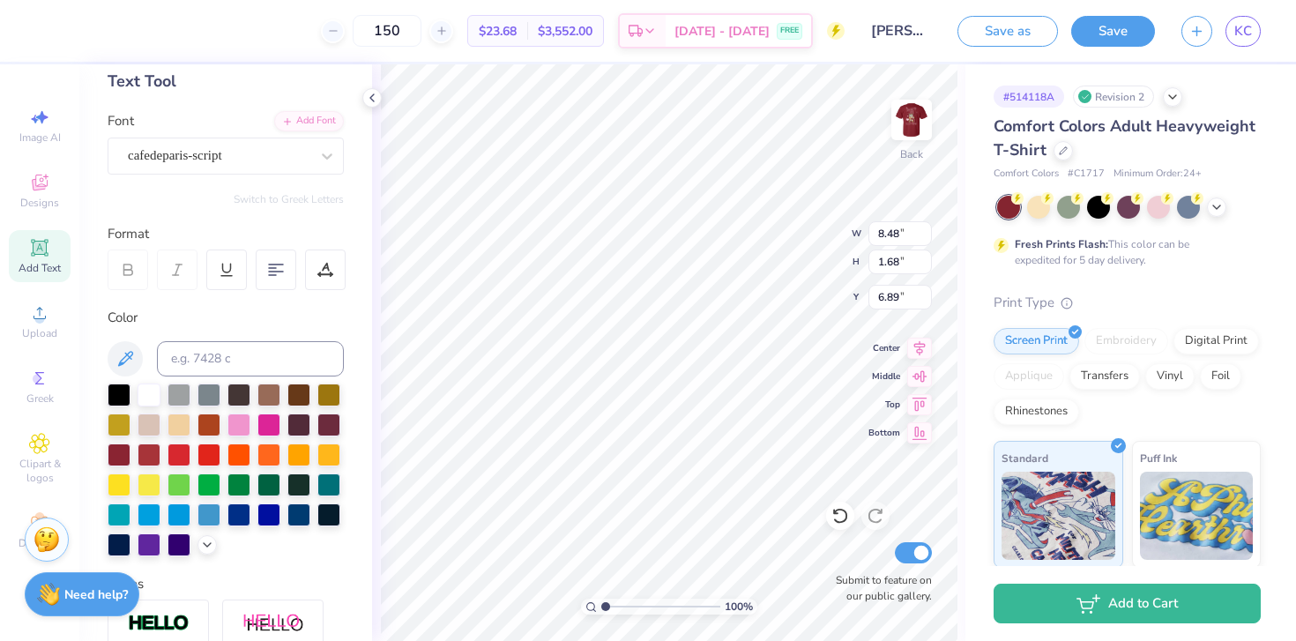
type input "0.20"
type input "0.27"
type input "10.85"
type input "10.56"
click at [286, 158] on div "cafedeparis-script" at bounding box center [218, 155] width 185 height 27
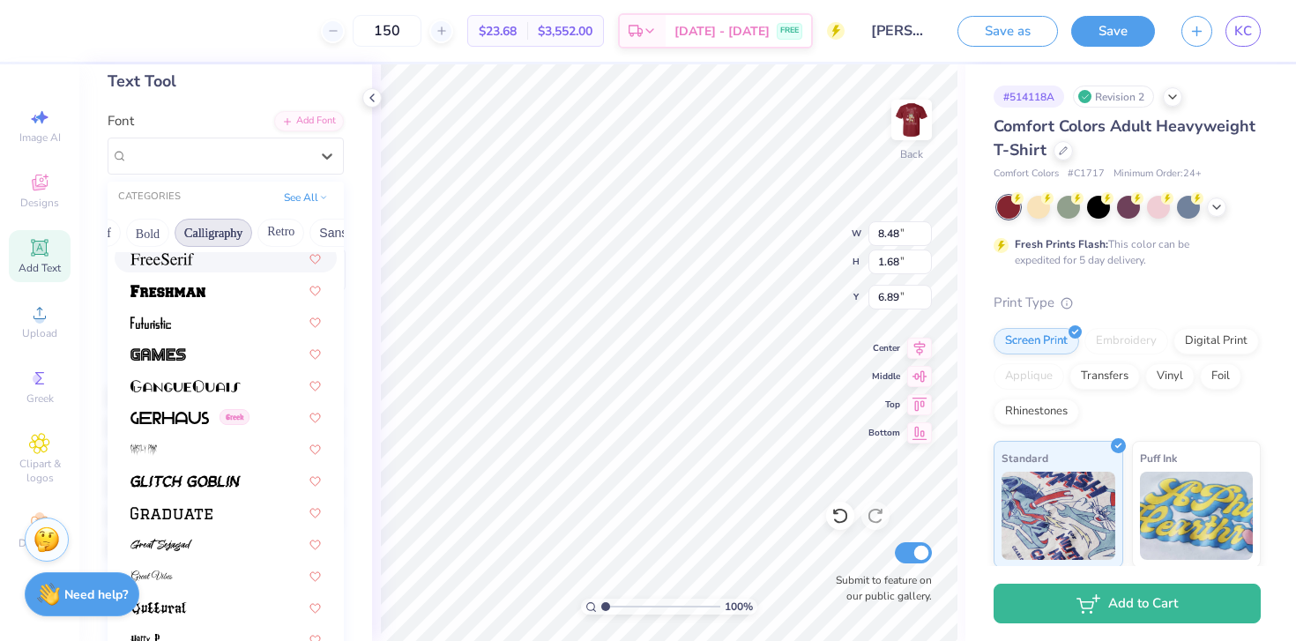
scroll to position [0, 215]
click at [213, 231] on button "Calligraphy" at bounding box center [222, 233] width 78 height 28
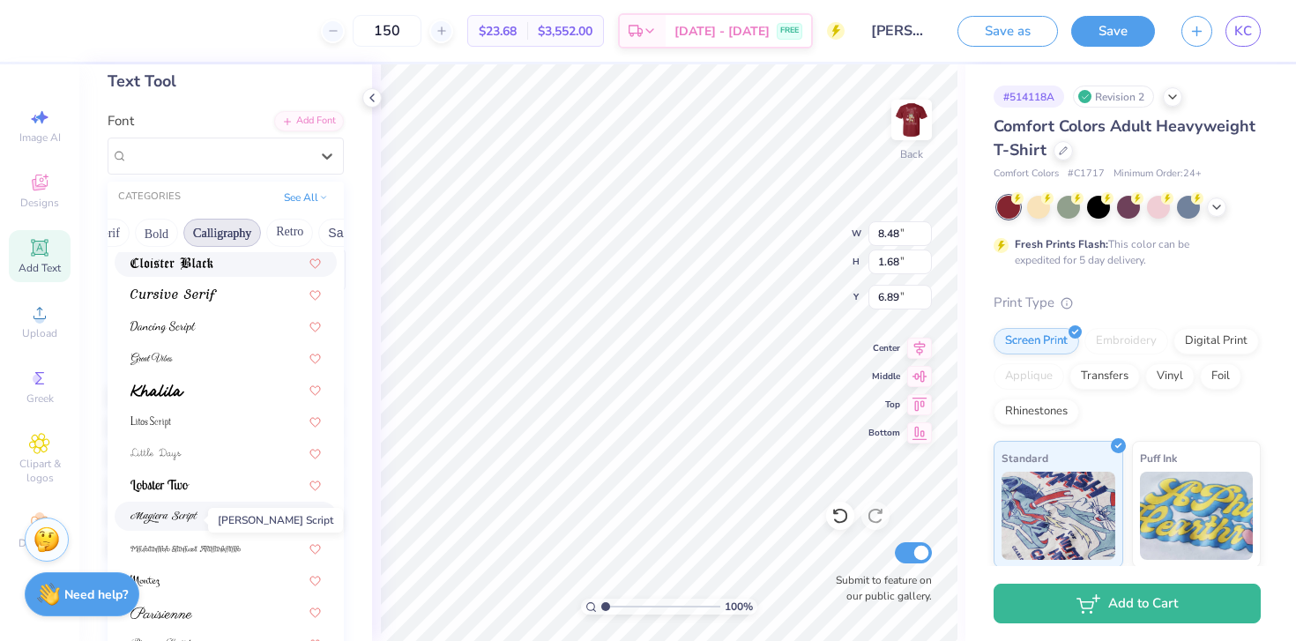
scroll to position [396, 0]
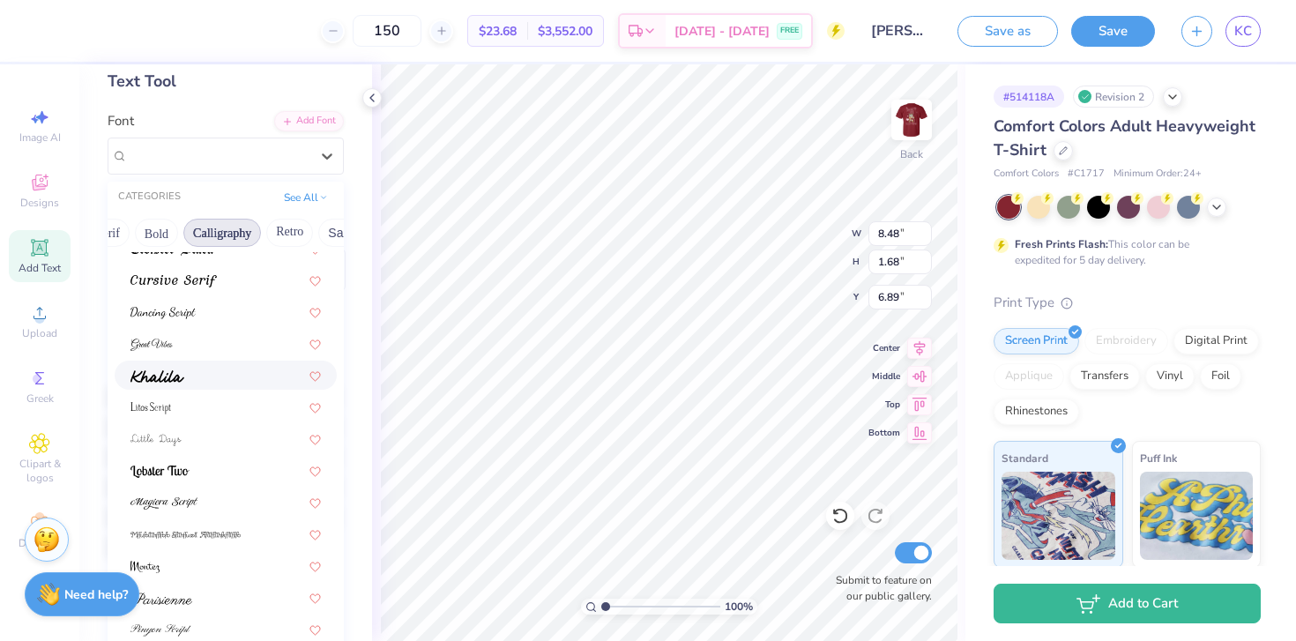
click at [203, 374] on div at bounding box center [225, 375] width 190 height 19
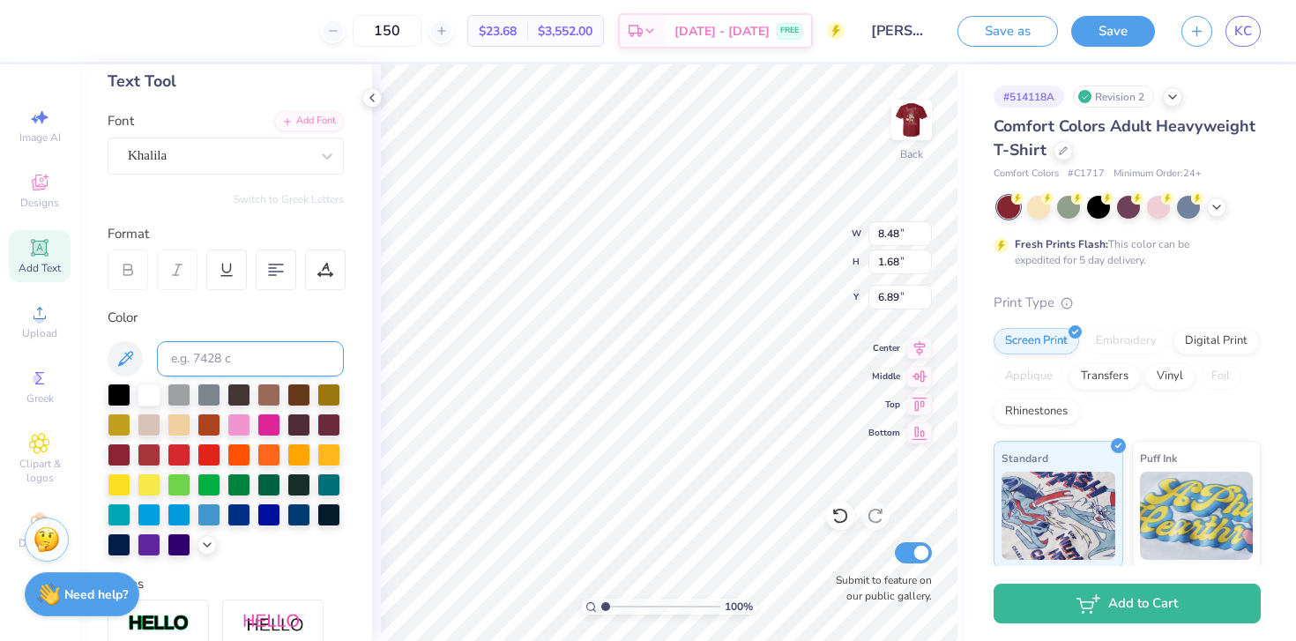
type input "14.17"
type input "1.61"
type input "6.92"
click at [302, 155] on div "Khalila" at bounding box center [218, 155] width 185 height 27
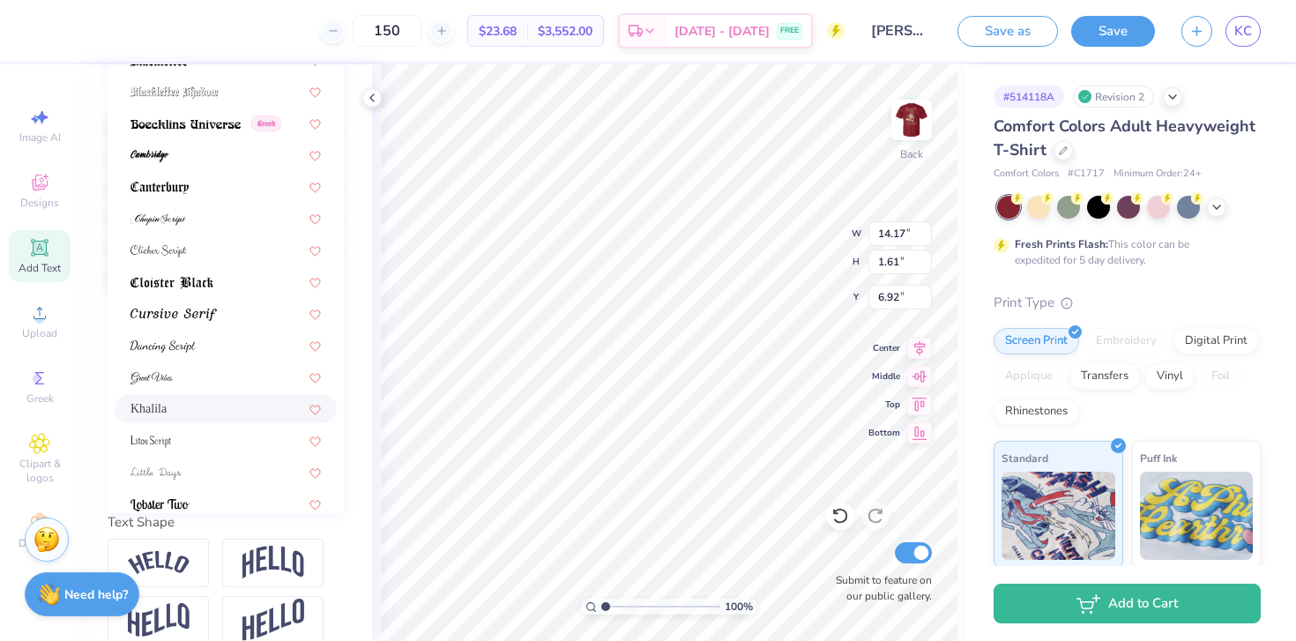
scroll to position [93, 0]
click at [237, 430] on div at bounding box center [226, 441] width 222 height 29
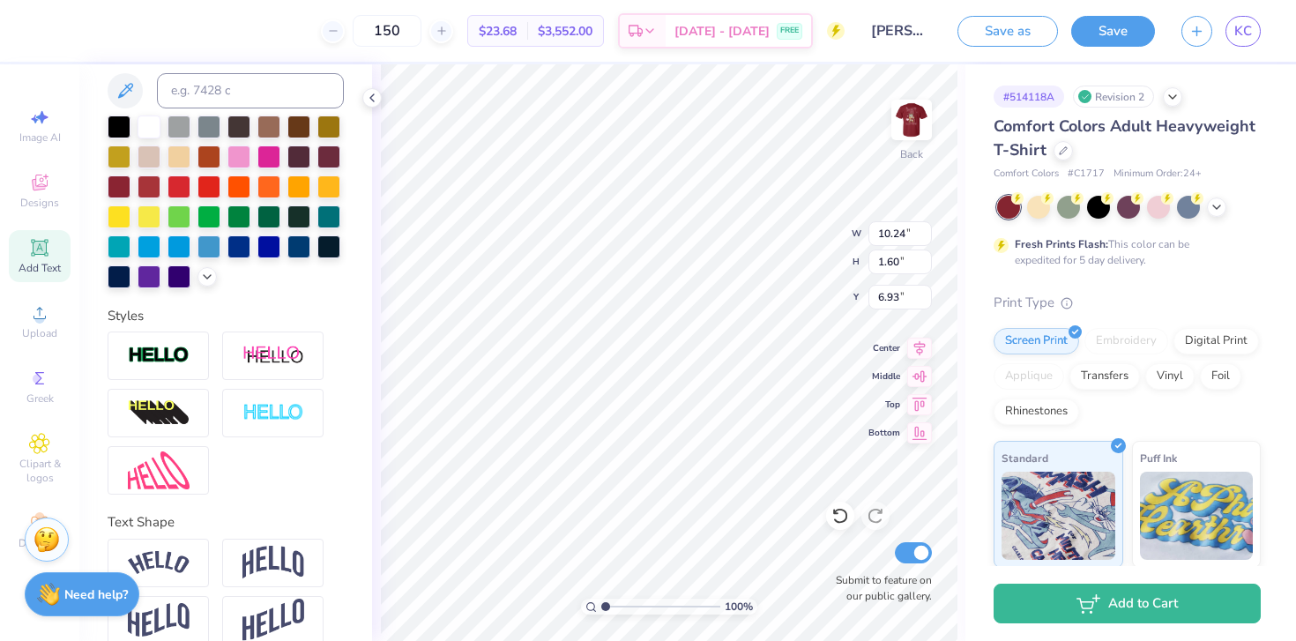
scroll to position [0, 0]
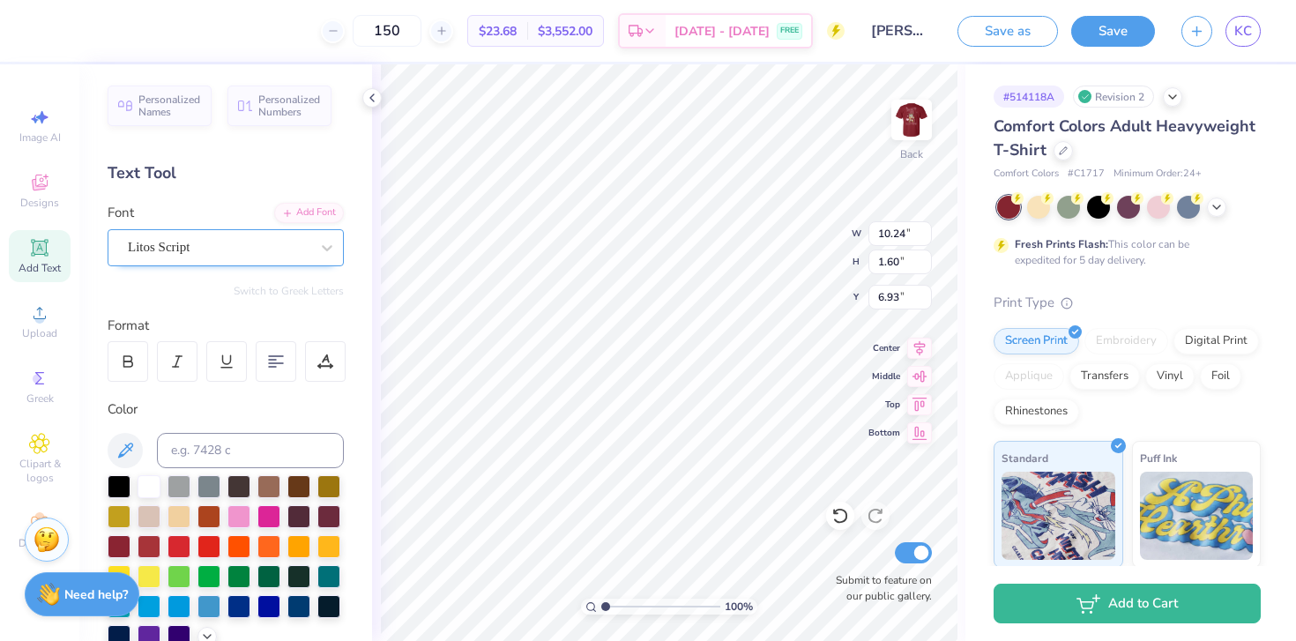
click at [237, 251] on div "Litos Script" at bounding box center [218, 247] width 185 height 27
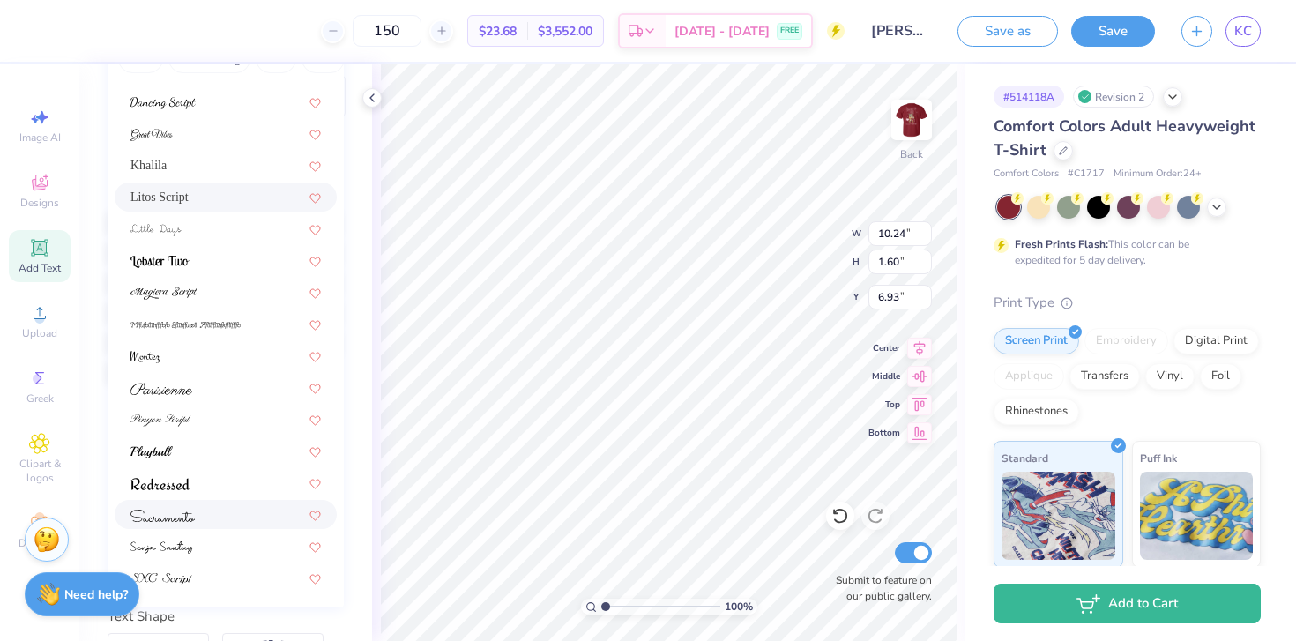
scroll to position [273, 0]
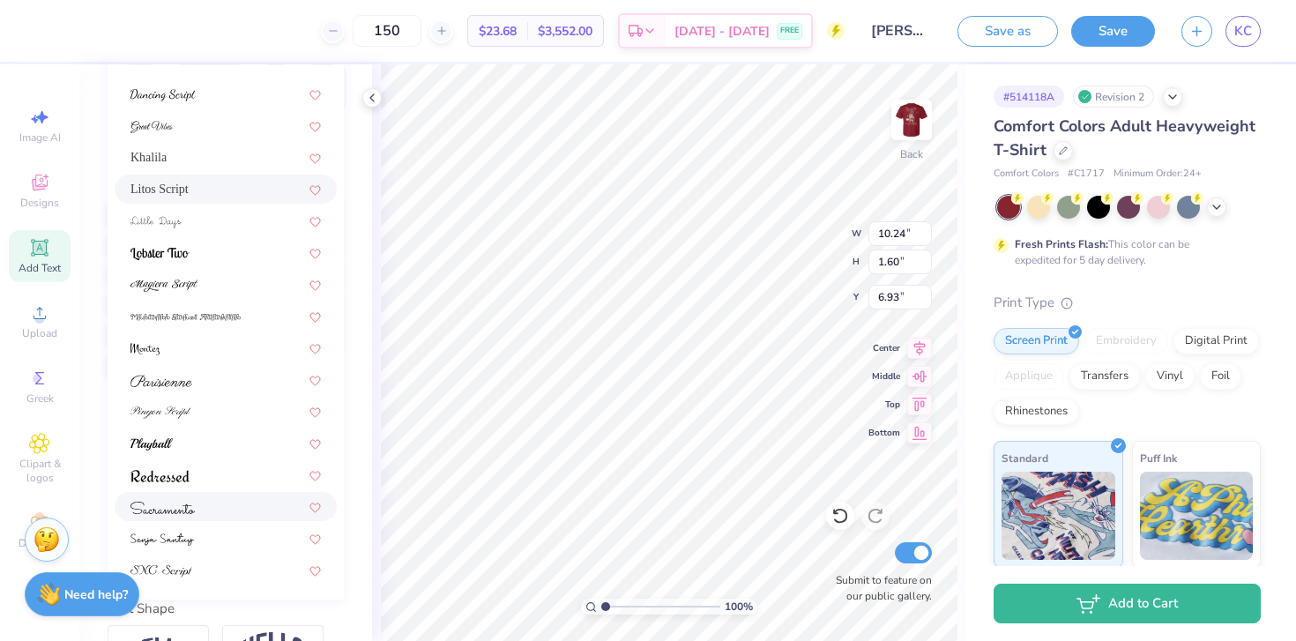
click at [191, 506] on img at bounding box center [162, 508] width 64 height 12
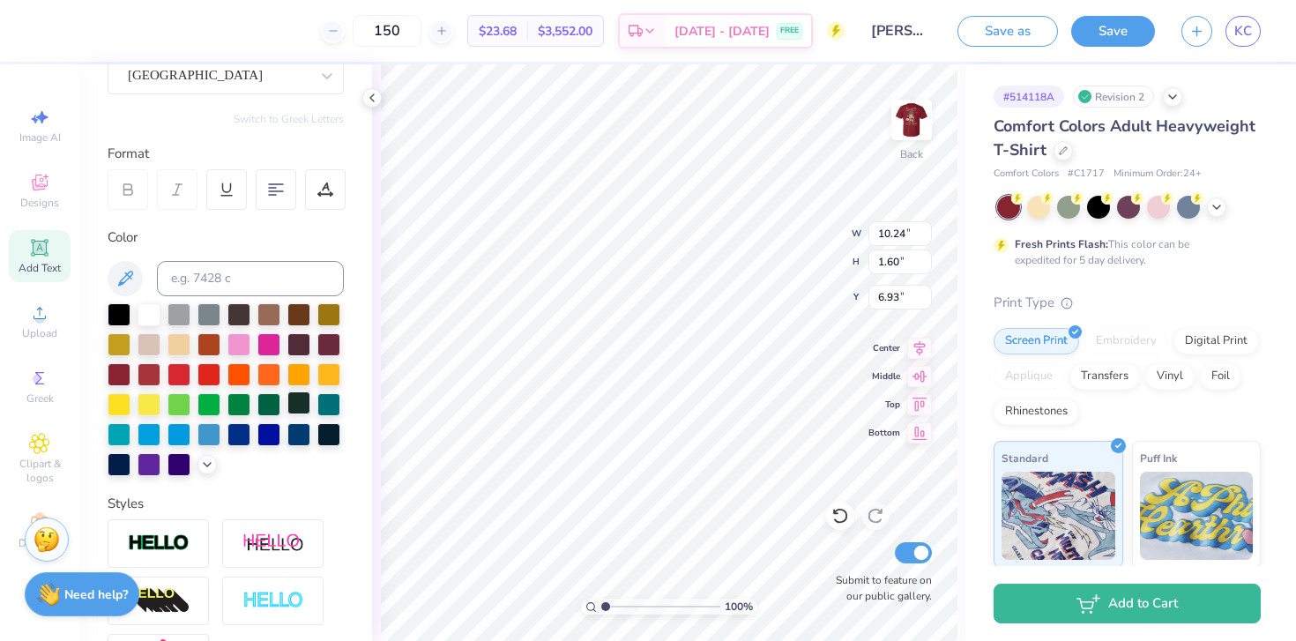
scroll to position [0, 0]
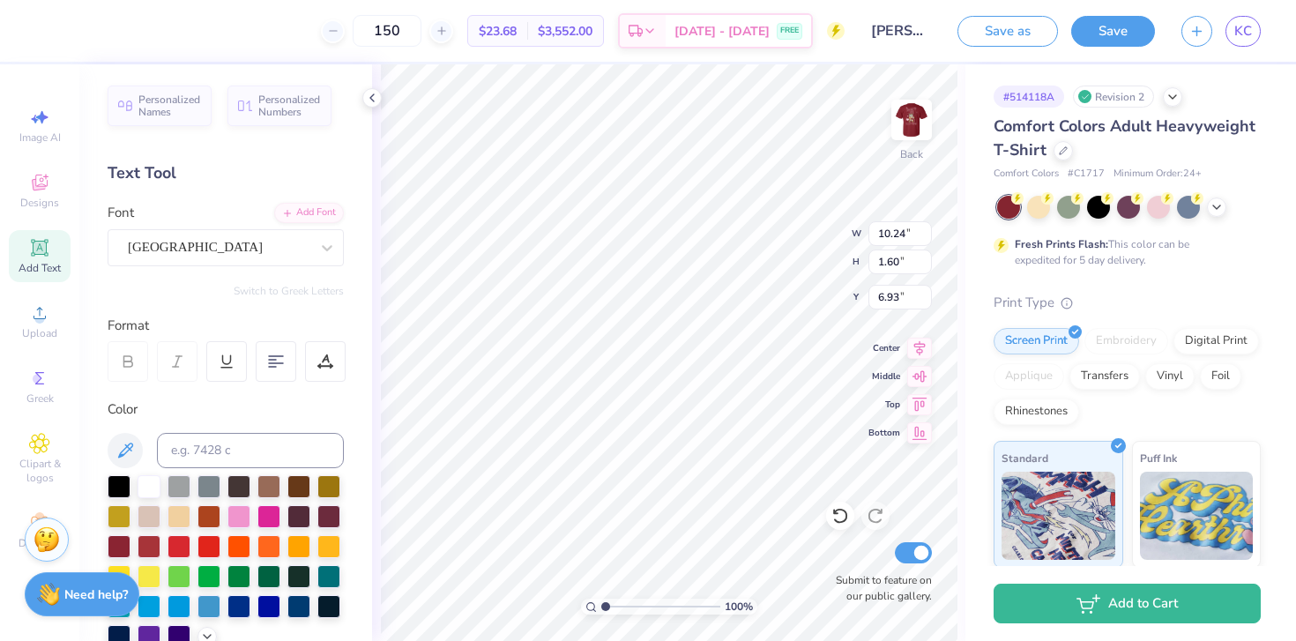
click at [173, 279] on div "Personalized Names Personalized Numbers Text Tool Add Font Font Sacramento Swit…" at bounding box center [225, 352] width 293 height 577
type input "6.41"
type input "0.96"
type input "8.73"
type input "4.17"
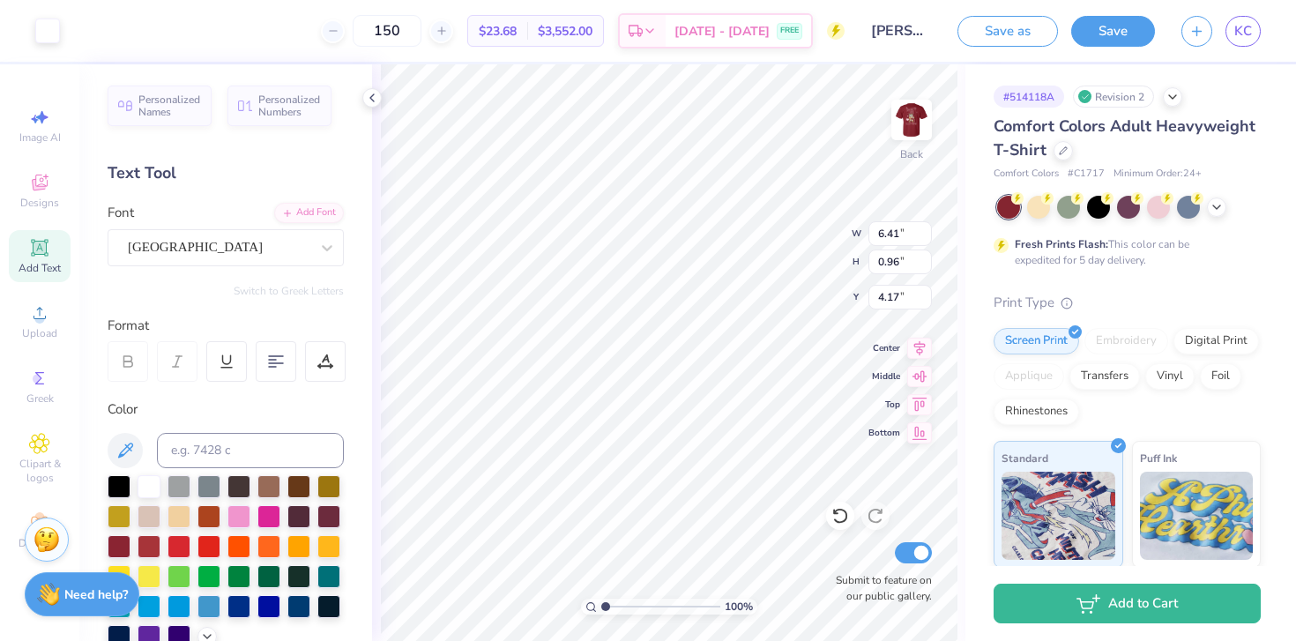
type input "6.41"
type input "0.96"
type input "8.07"
click at [1218, 210] on icon at bounding box center [1217, 205] width 14 height 14
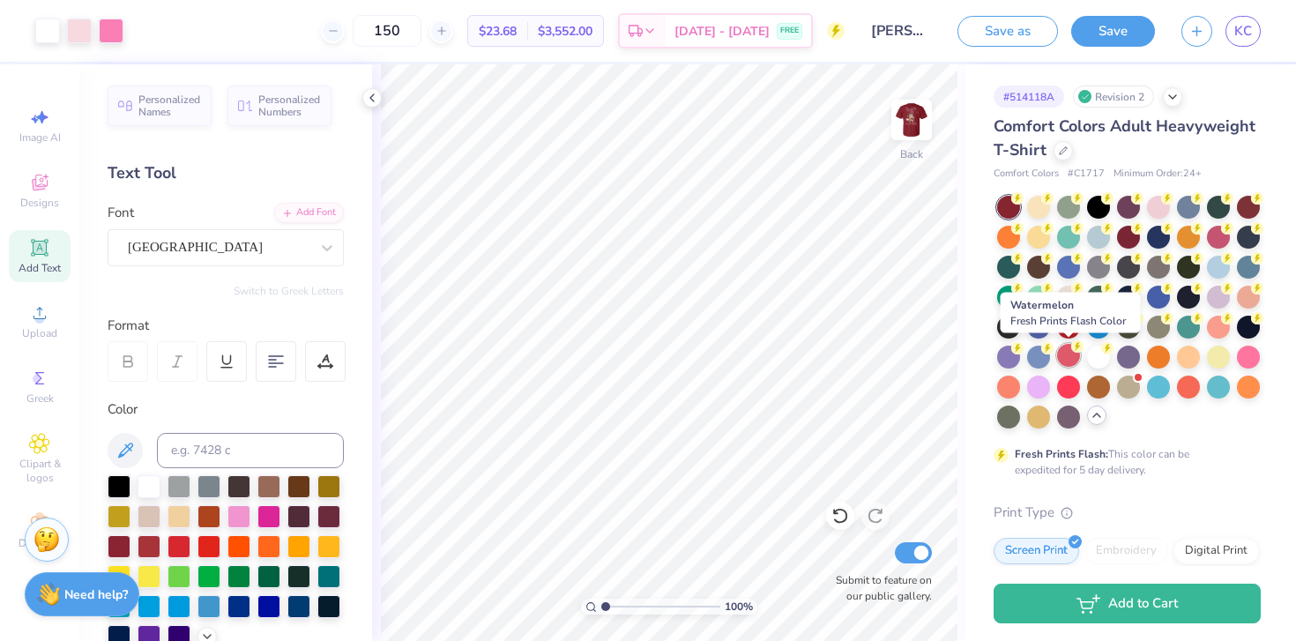
click at [1024, 205] on circle at bounding box center [1017, 198] width 12 height 12
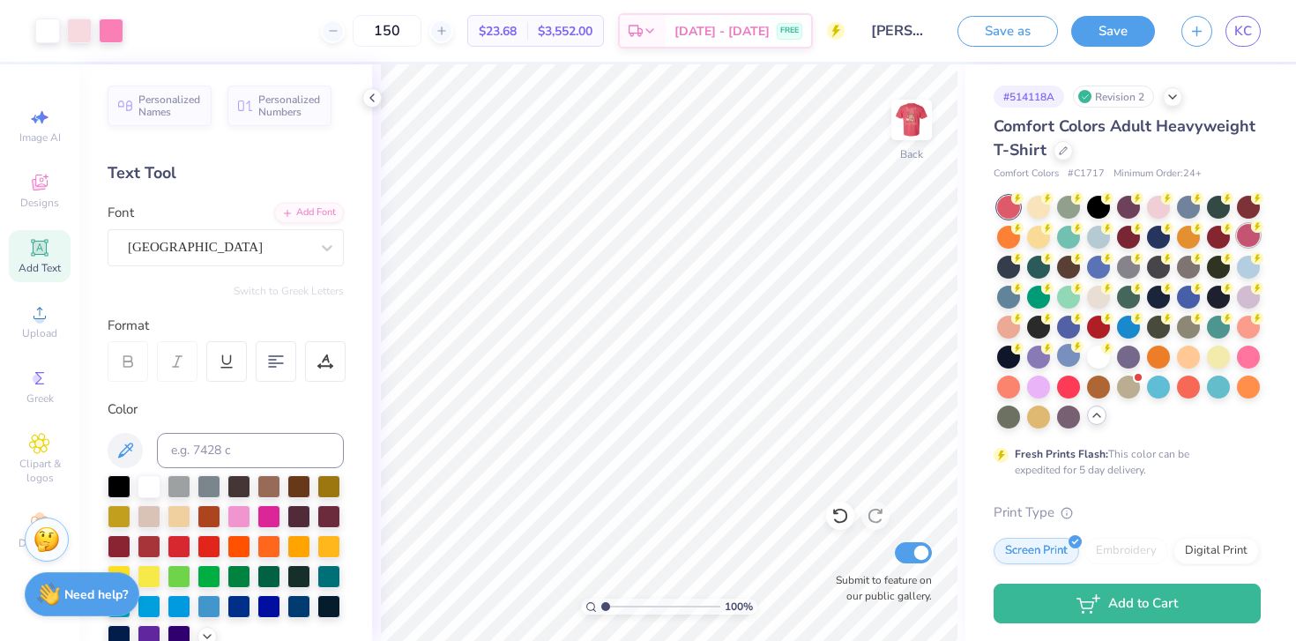
click at [1257, 236] on div at bounding box center [1248, 235] width 23 height 23
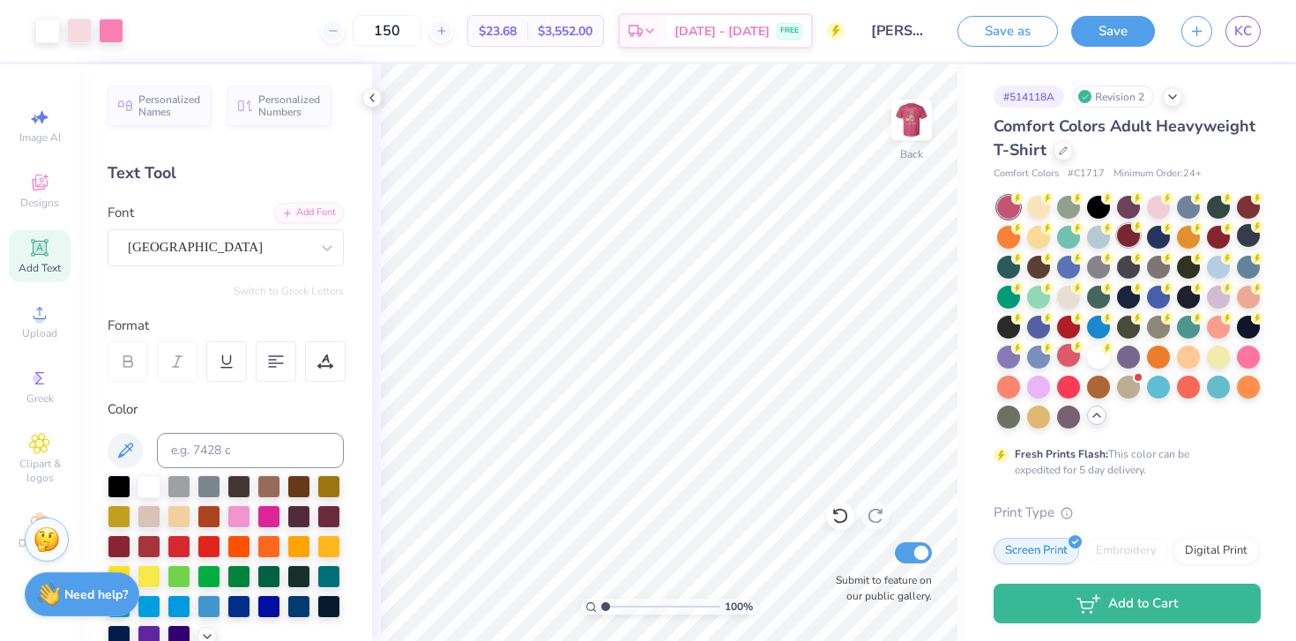
click at [1124, 231] on div at bounding box center [1128, 235] width 23 height 23
click at [1247, 213] on div at bounding box center [1248, 205] width 23 height 23
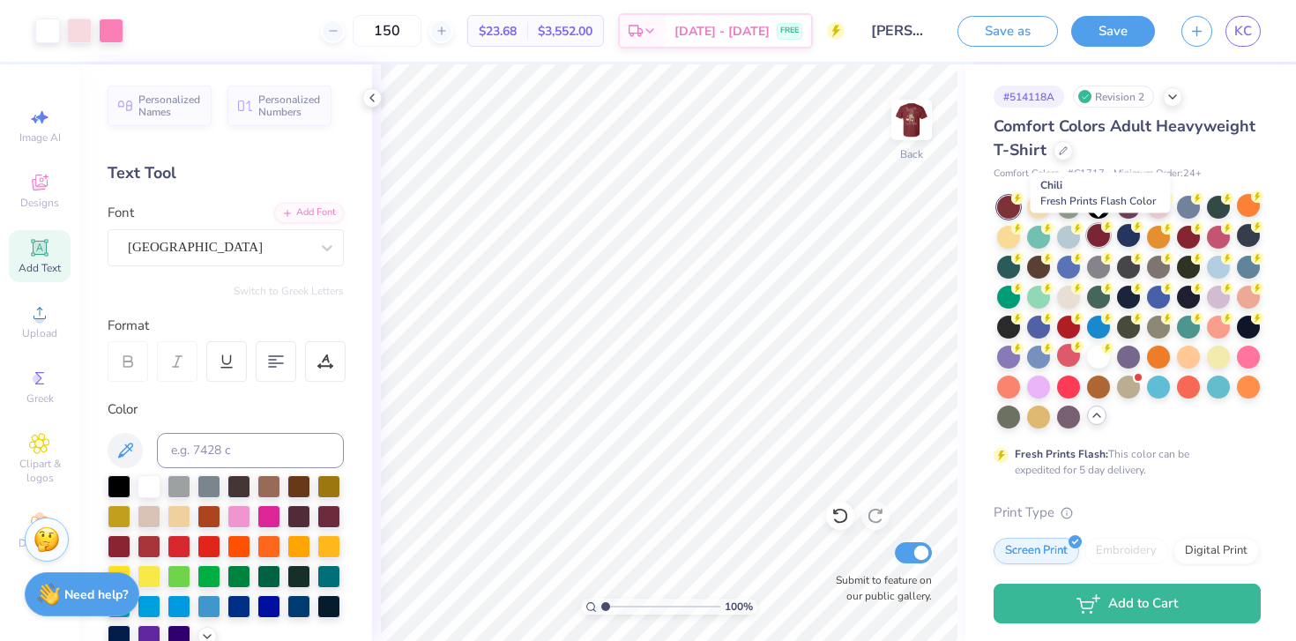
click at [1099, 232] on div at bounding box center [1098, 235] width 23 height 23
drag, startPoint x: 1197, startPoint y: 233, endPoint x: 1146, endPoint y: 257, distance: 56.4
click at [1197, 234] on div at bounding box center [1188, 237] width 23 height 23
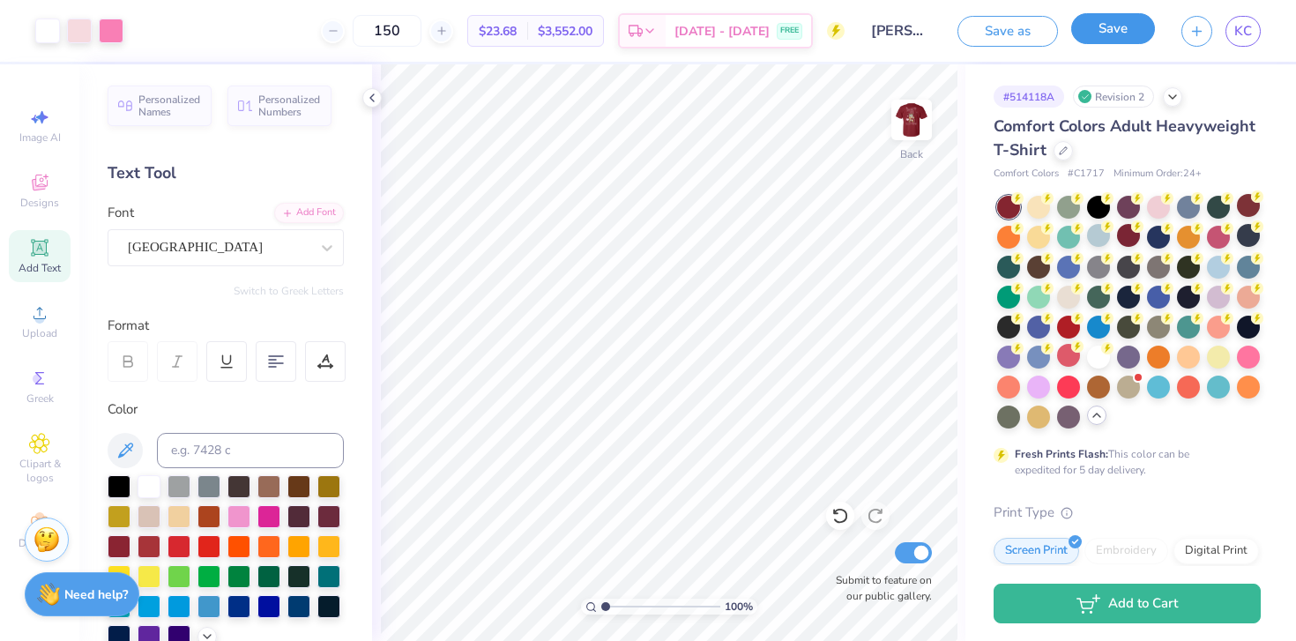
click at [1098, 26] on button "Save" at bounding box center [1113, 28] width 84 height 31
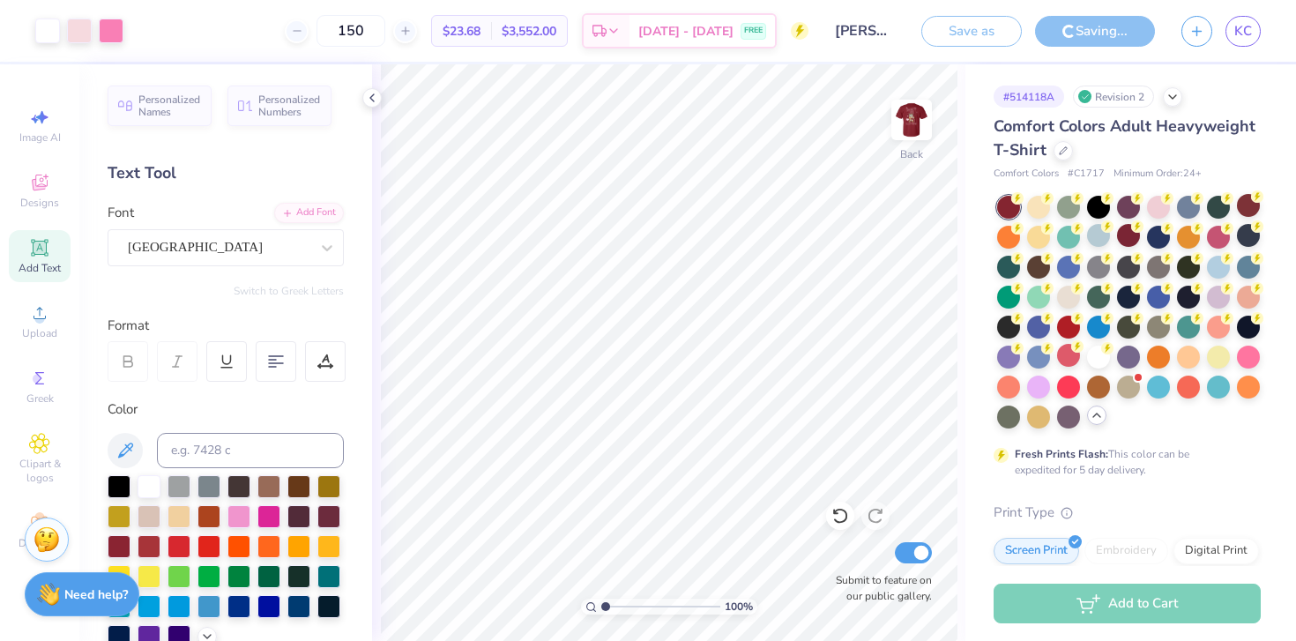
click at [924, 122] on img at bounding box center [911, 119] width 35 height 35
click at [914, 129] on img at bounding box center [911, 120] width 71 height 71
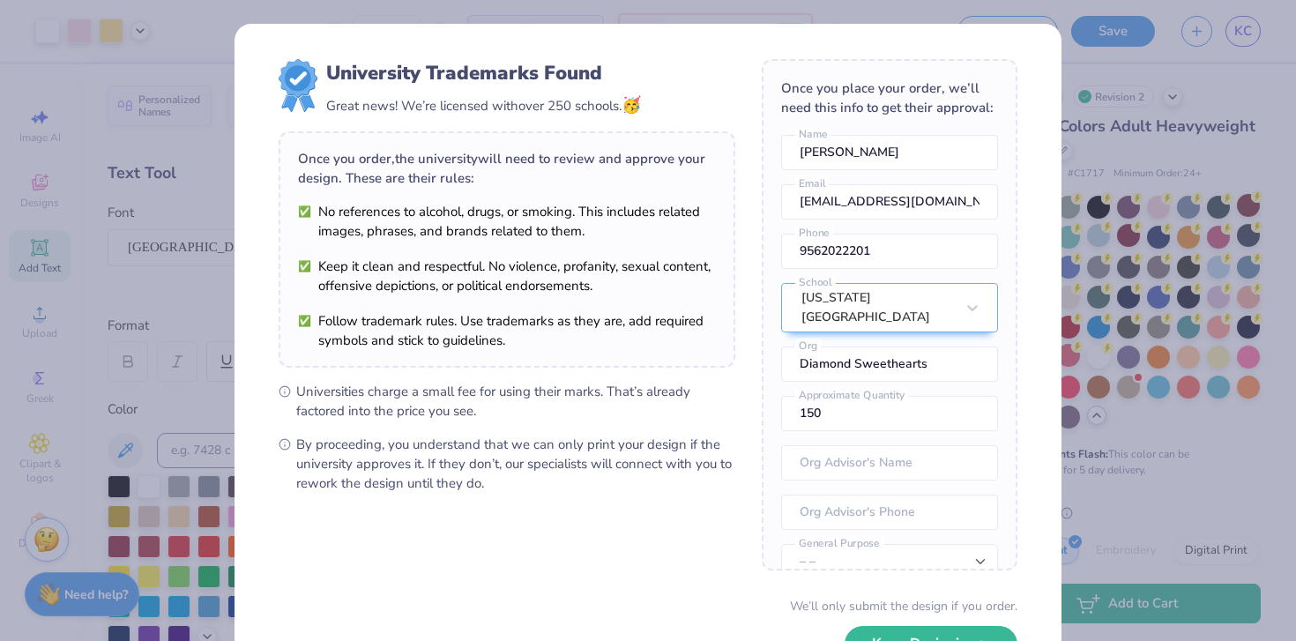
scroll to position [126, 0]
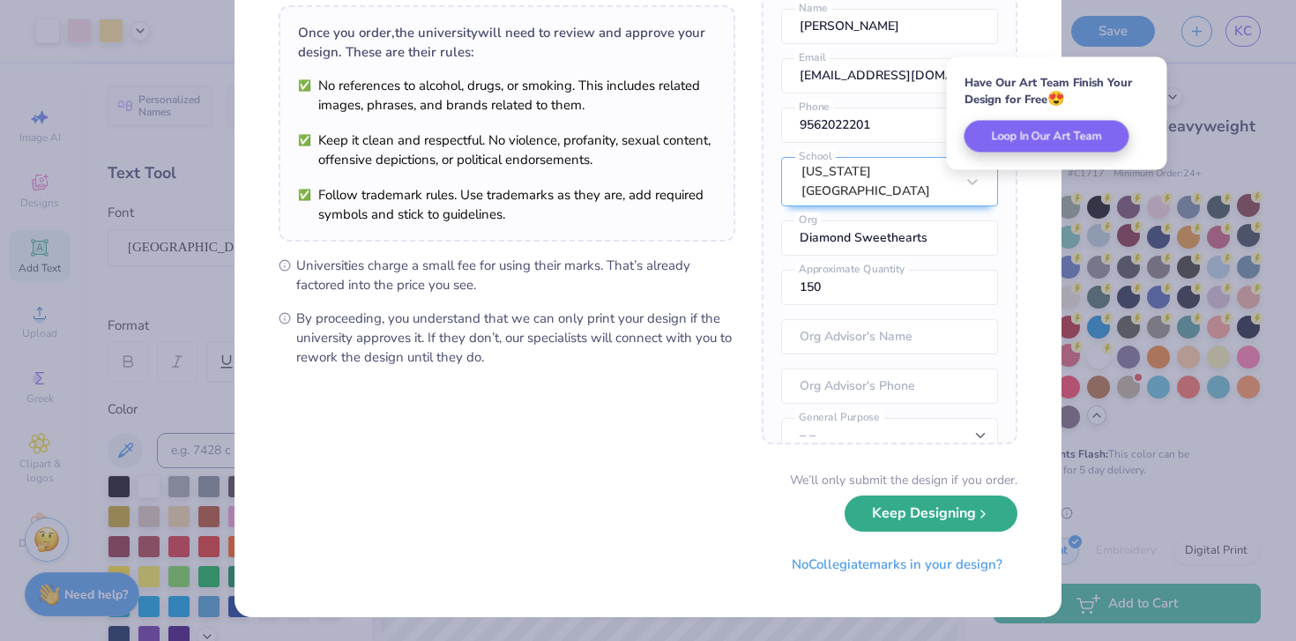
click at [892, 528] on button "Keep Designing" at bounding box center [931, 513] width 173 height 36
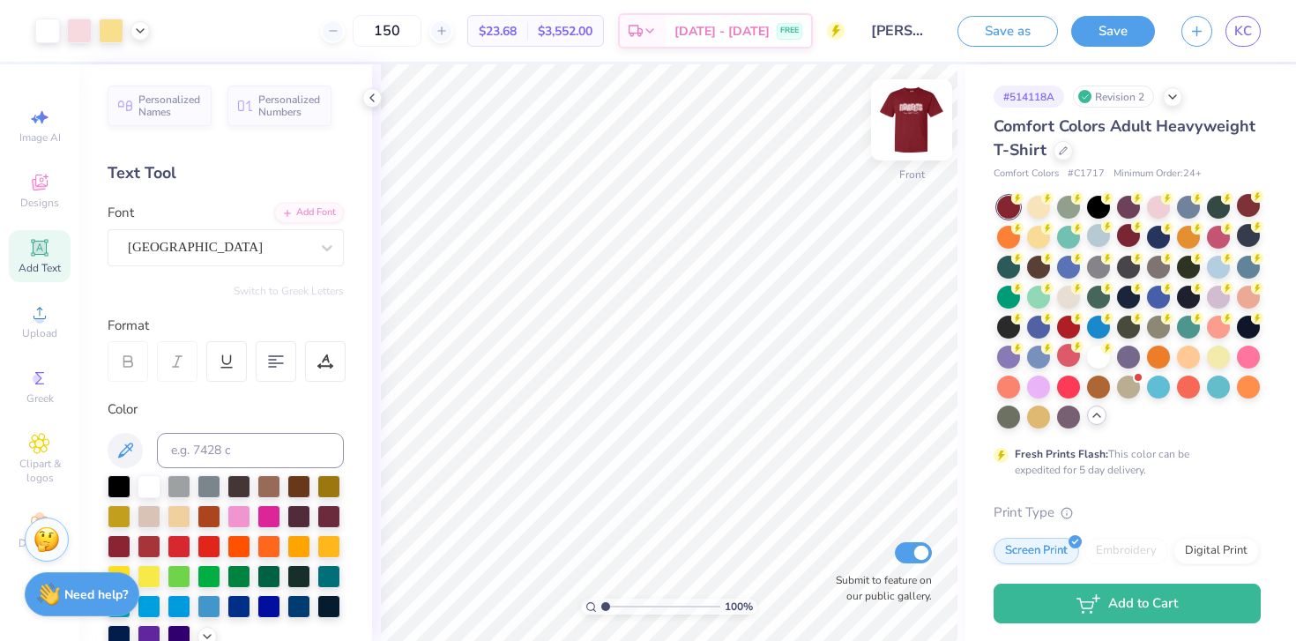
click at [909, 126] on img at bounding box center [911, 120] width 71 height 71
click at [928, 115] on img at bounding box center [911, 120] width 71 height 71
click at [1034, 33] on button "Save as" at bounding box center [1007, 28] width 101 height 31
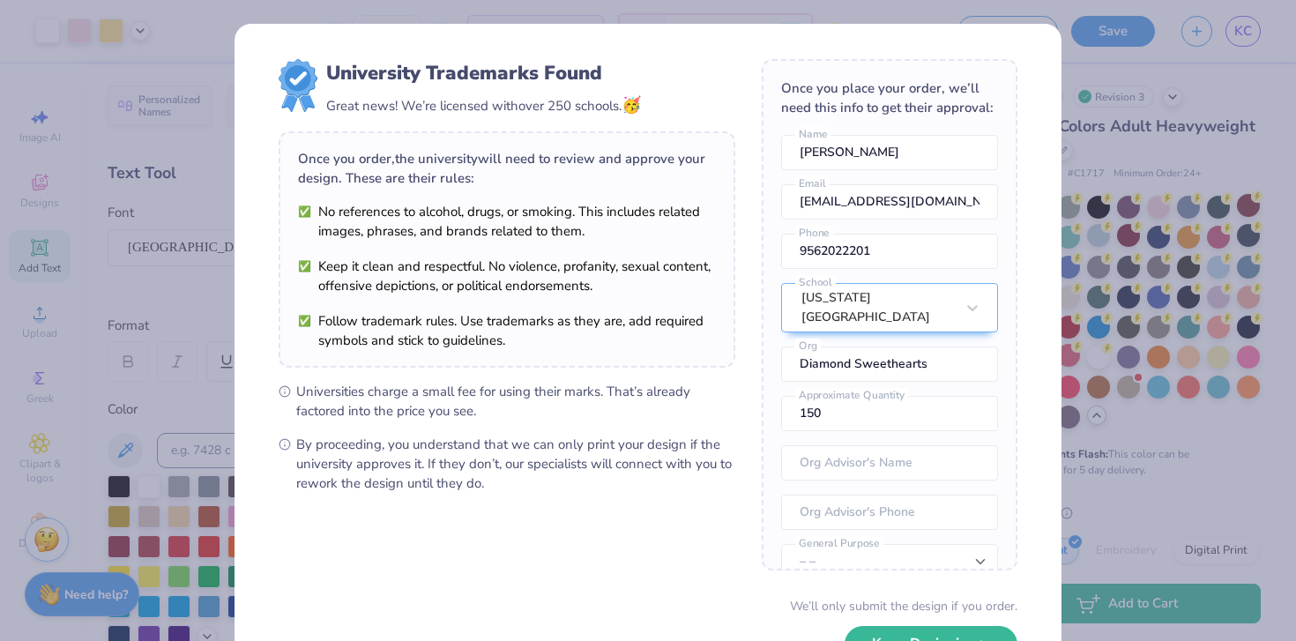
click at [153, 41] on div "University Trademarks Found Great news! We’re licensed with over 250 schools. 🥳…" at bounding box center [648, 320] width 1296 height 641
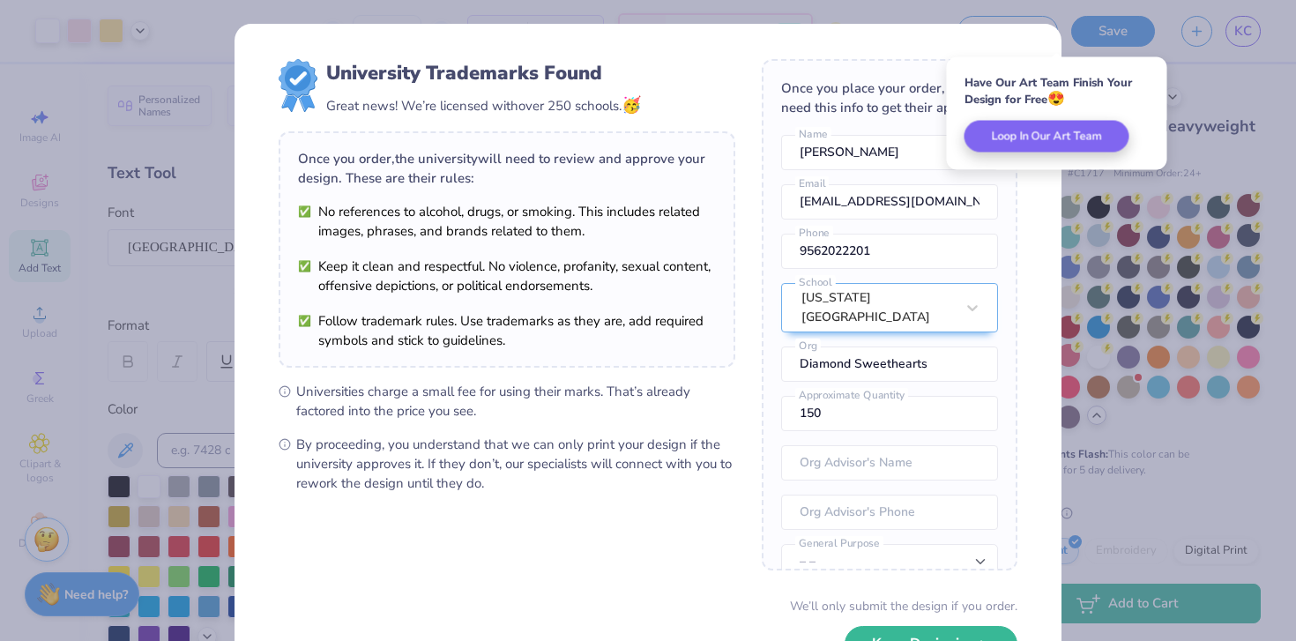
click at [220, 51] on div "University Trademarks Found Great news! We’re licensed with over 250 schools. 🥳…" at bounding box center [648, 320] width 1296 height 641
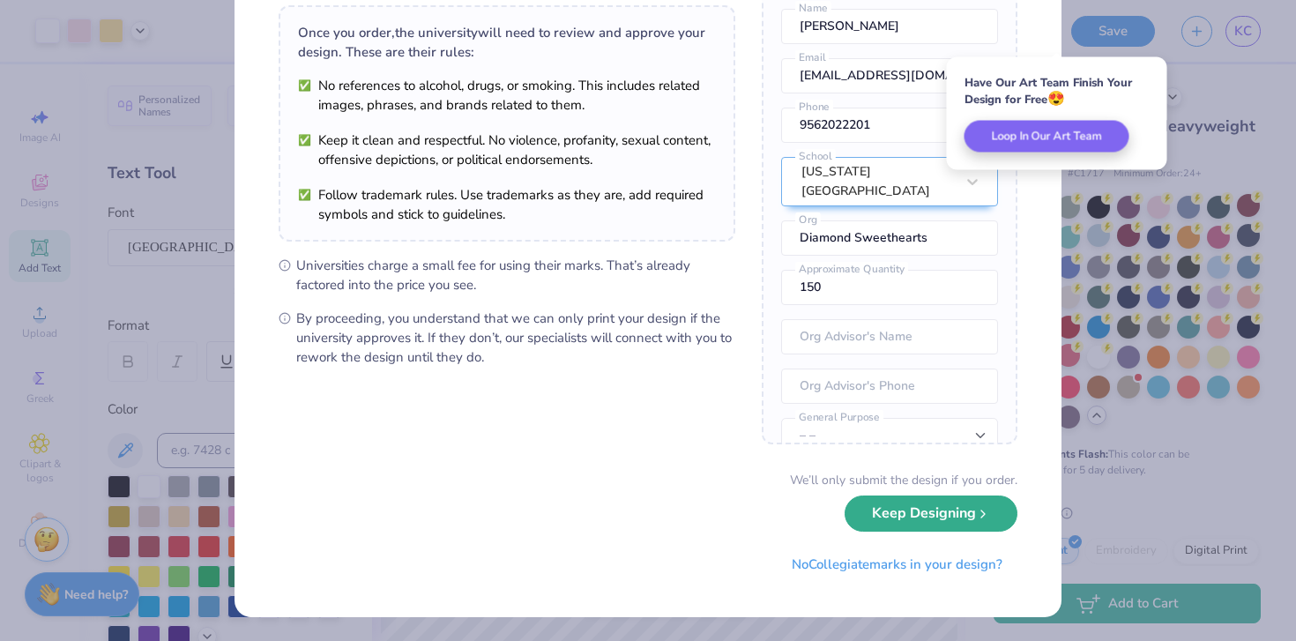
click at [900, 516] on button "Keep Designing" at bounding box center [931, 513] width 173 height 36
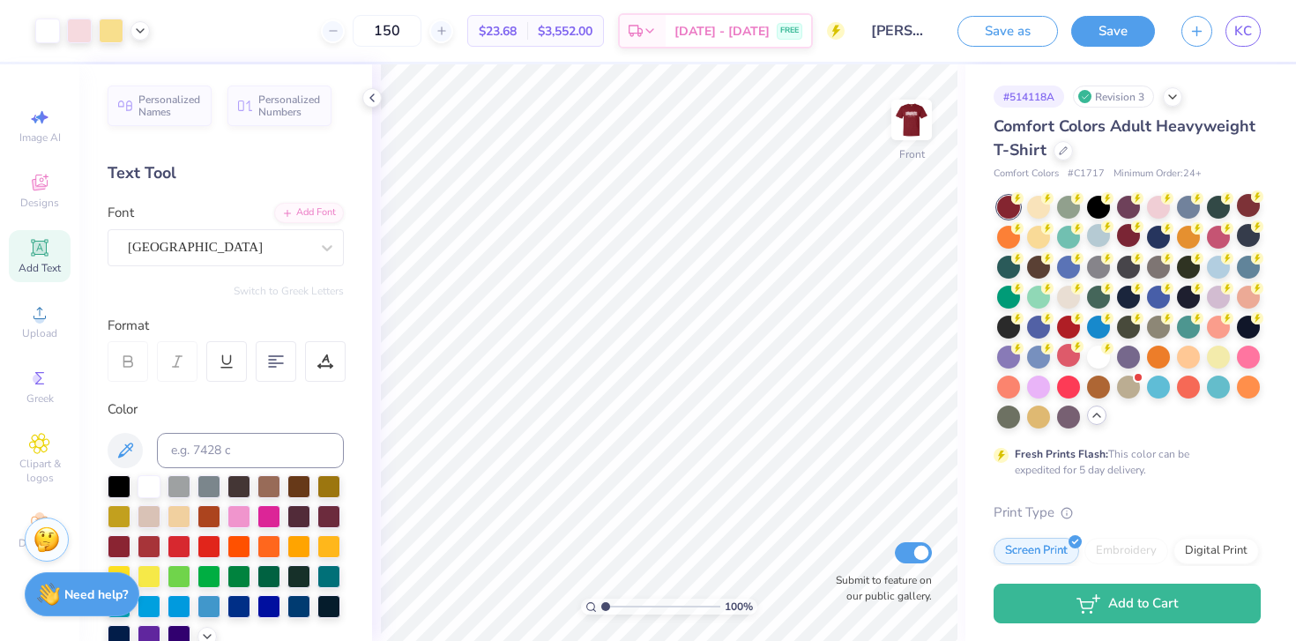
scroll to position [0, 0]
click at [921, 128] on img at bounding box center [911, 120] width 71 height 71
click at [899, 146] on img at bounding box center [911, 120] width 71 height 71
click at [919, 122] on img at bounding box center [911, 119] width 35 height 35
click at [372, 100] on polyline at bounding box center [372, 97] width 4 height 7
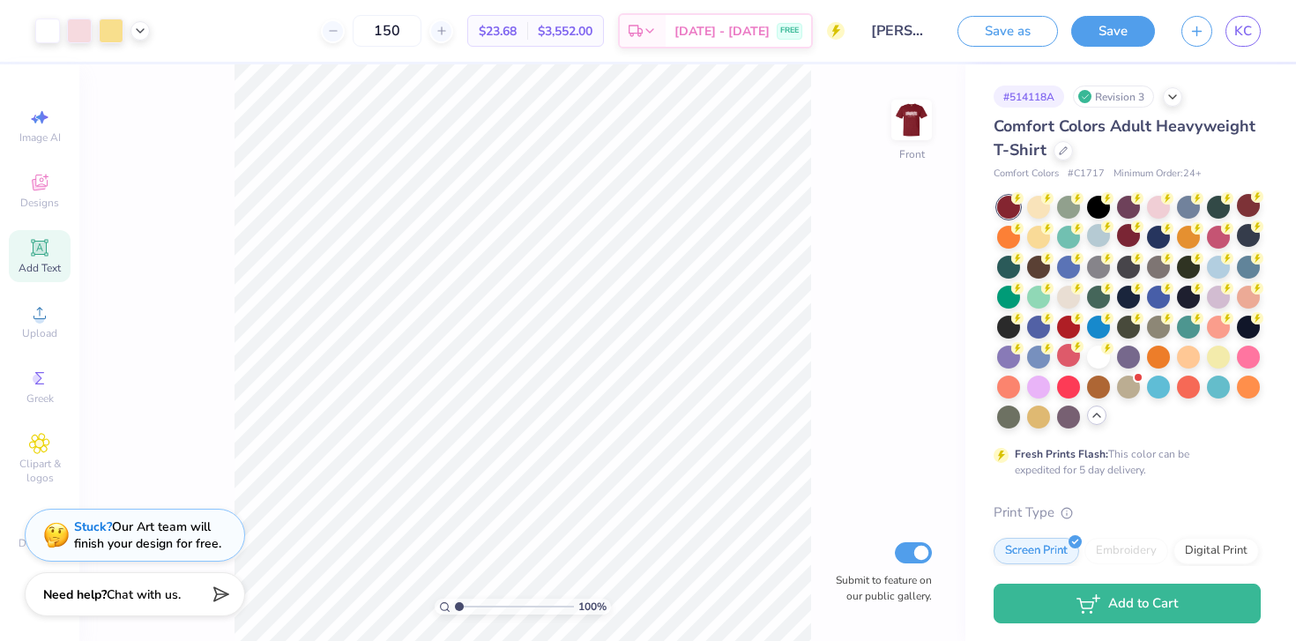
click at [375, 92] on div "100 % Front Submit to feature on our public gallery." at bounding box center [522, 352] width 886 height 577
click at [907, 128] on img at bounding box center [911, 120] width 71 height 71
drag, startPoint x: 913, startPoint y: 136, endPoint x: 107, endPoint y: 20, distance: 814.1
click at [1245, 17] on link "KC" at bounding box center [1242, 31] width 35 height 31
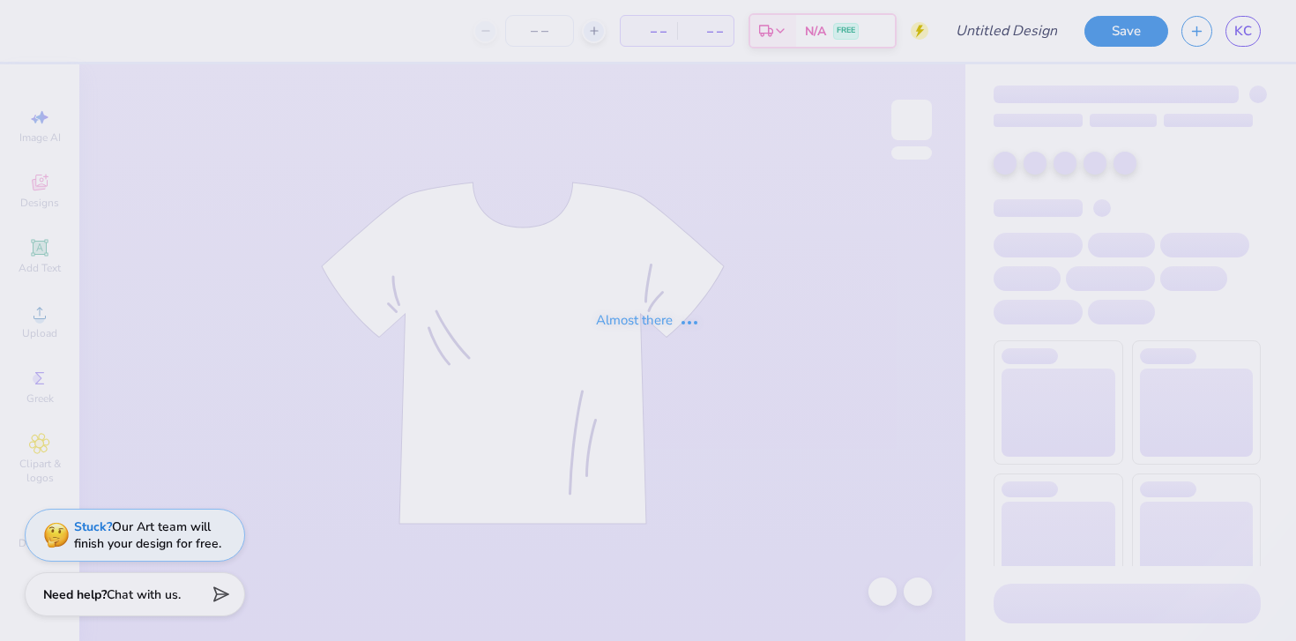
type input "[PERSON_NAME] : [US_STATE][GEOGRAPHIC_DATA]"
type input "150"
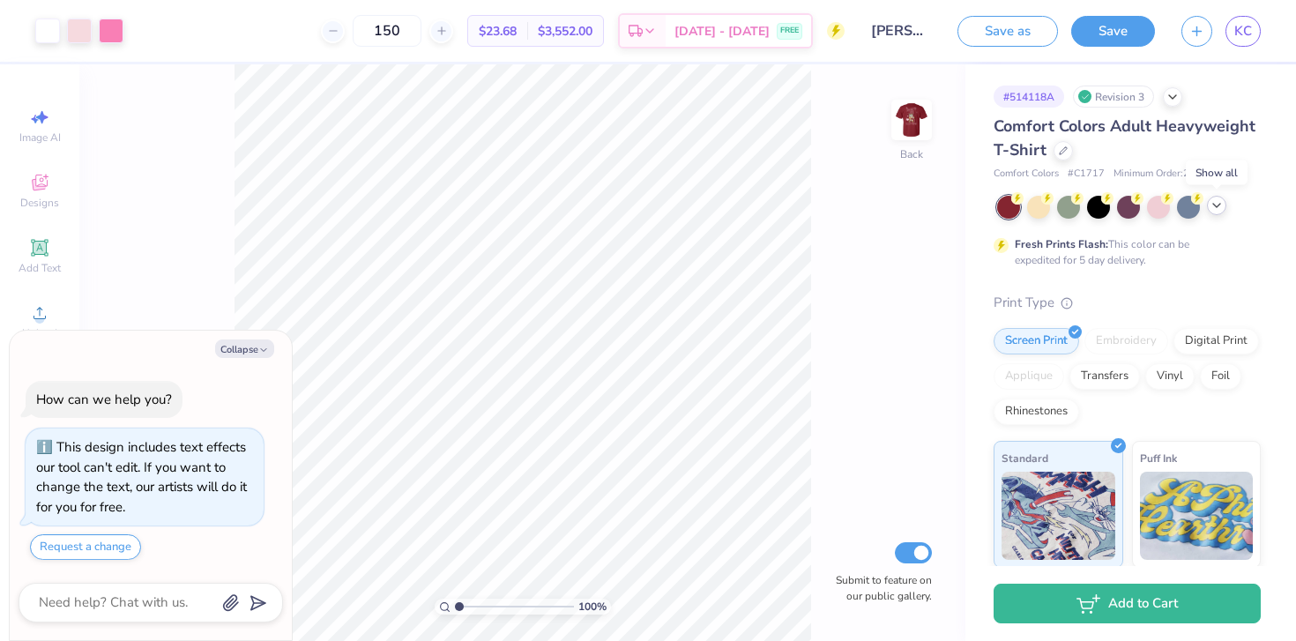
click at [1212, 204] on icon at bounding box center [1217, 205] width 14 height 14
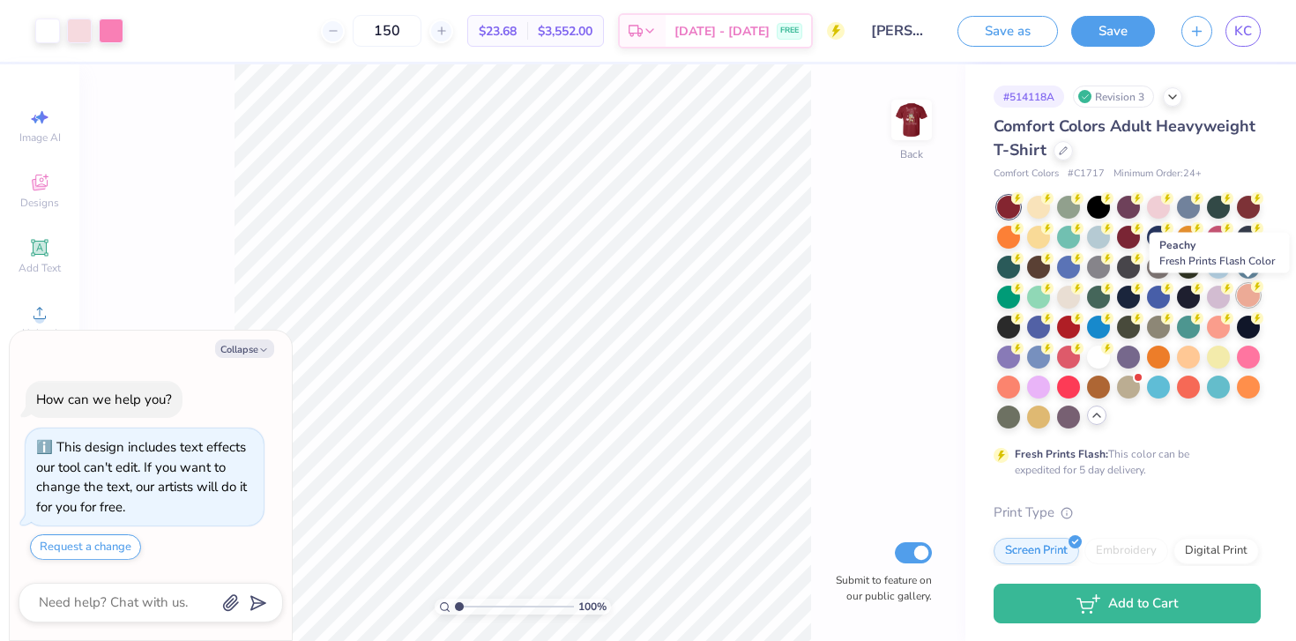
click at [1248, 291] on div at bounding box center [1248, 295] width 23 height 23
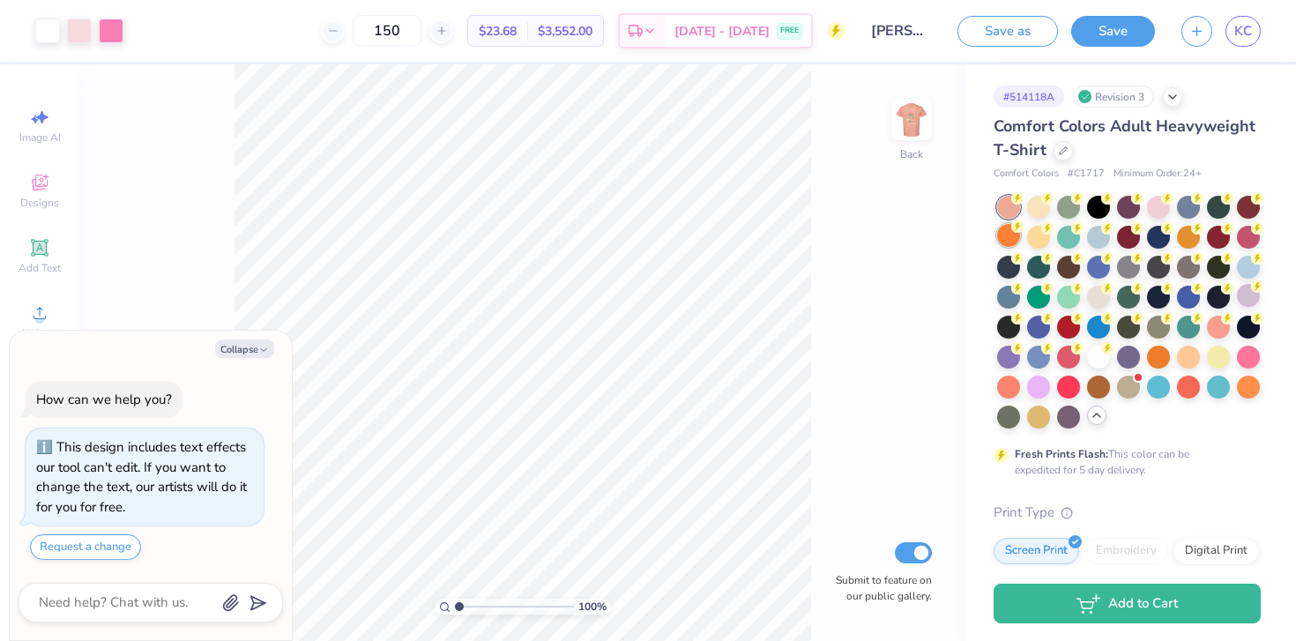
click at [1017, 203] on icon at bounding box center [1018, 198] width 6 height 9
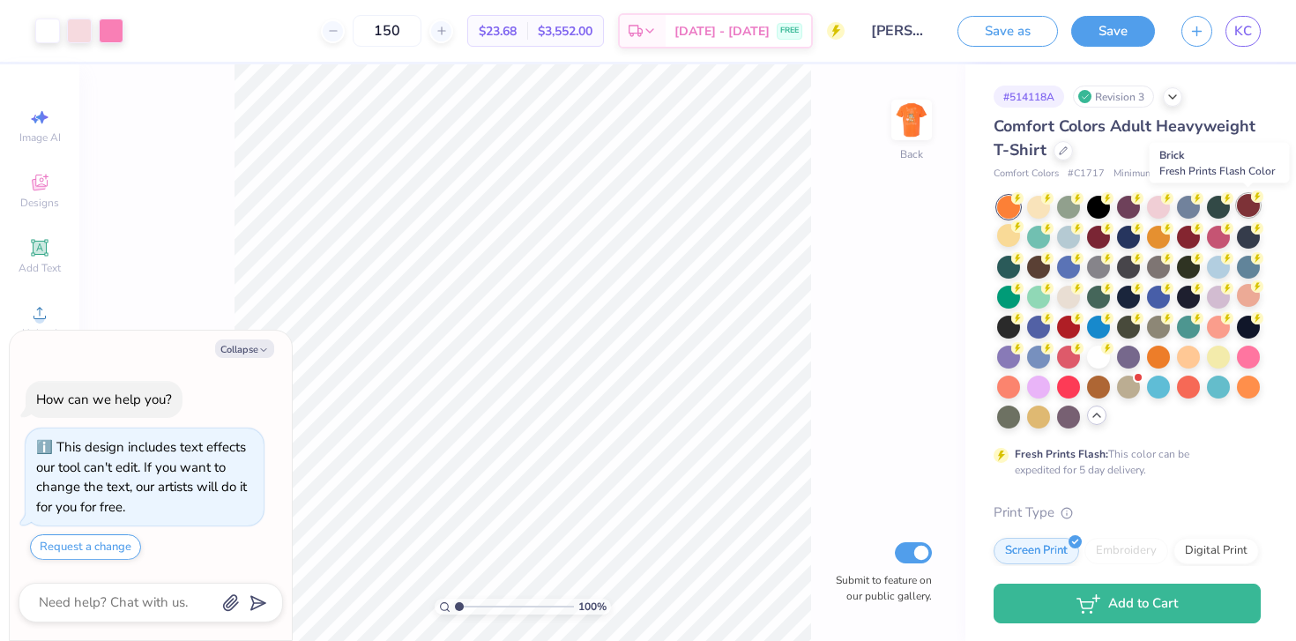
click at [1247, 211] on div at bounding box center [1248, 205] width 23 height 23
click at [1069, 324] on div at bounding box center [1068, 325] width 23 height 23
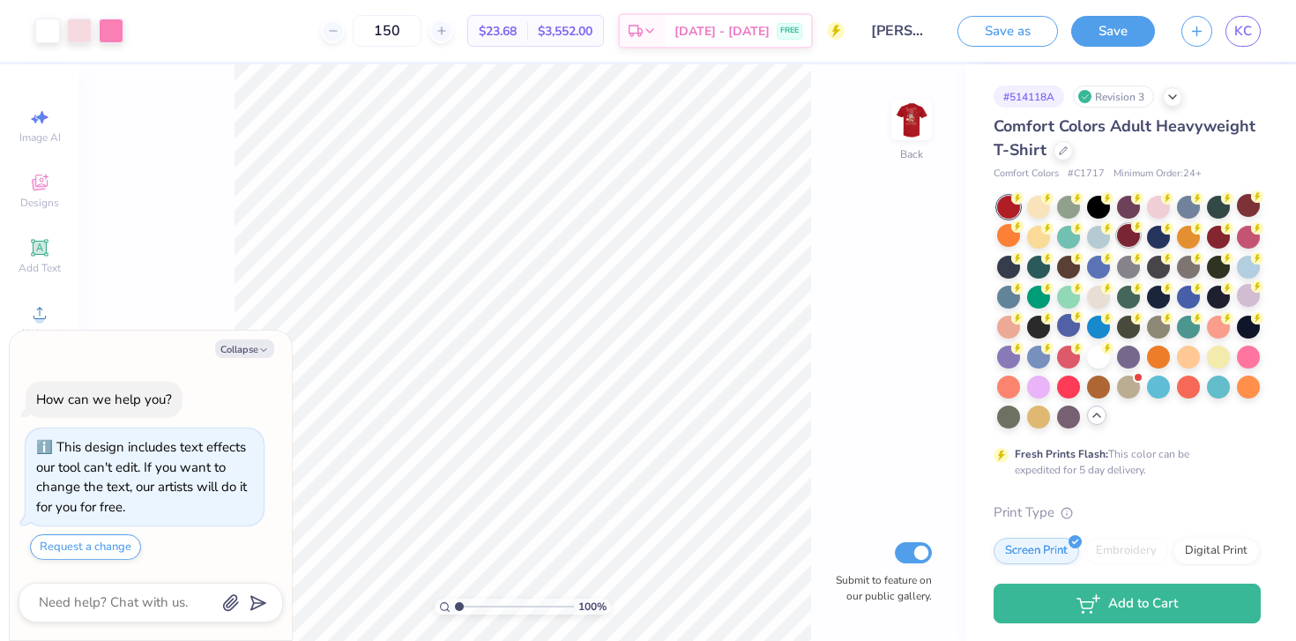
click at [1125, 233] on div at bounding box center [1128, 235] width 23 height 23
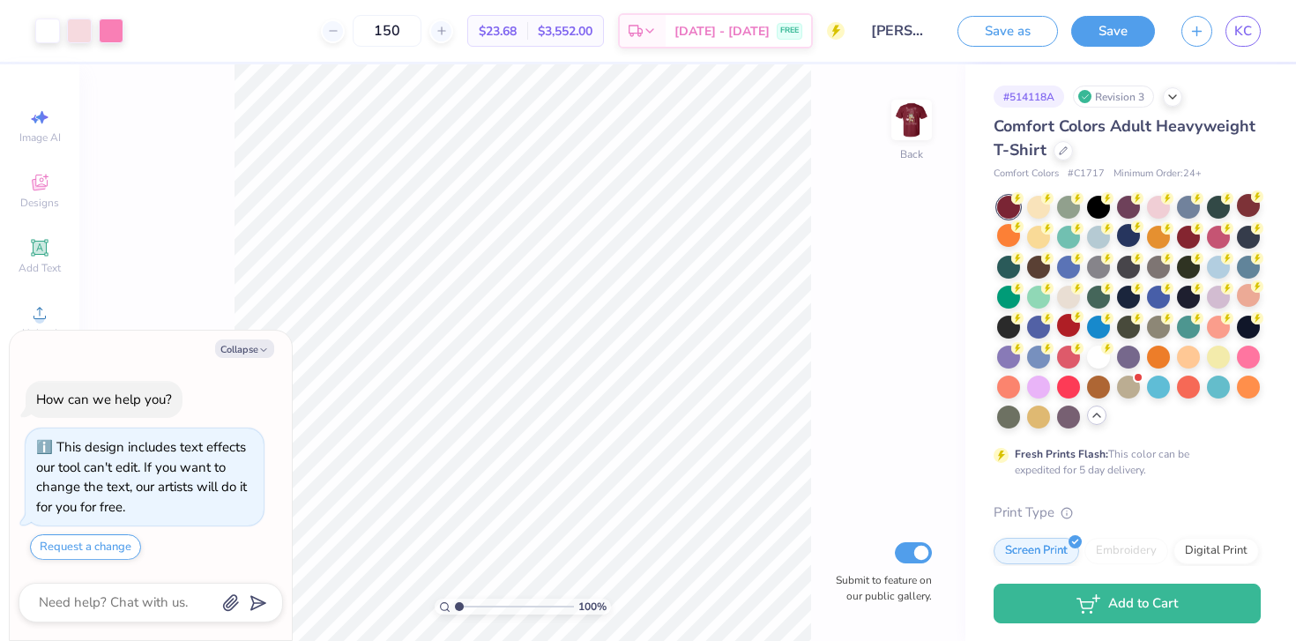
click at [1009, 202] on div at bounding box center [1008, 207] width 23 height 23
click at [1220, 236] on div at bounding box center [1218, 235] width 23 height 23
click at [1184, 234] on div at bounding box center [1188, 235] width 23 height 23
click at [1129, 241] on div at bounding box center [1128, 235] width 23 height 23
click at [905, 132] on img at bounding box center [911, 120] width 71 height 71
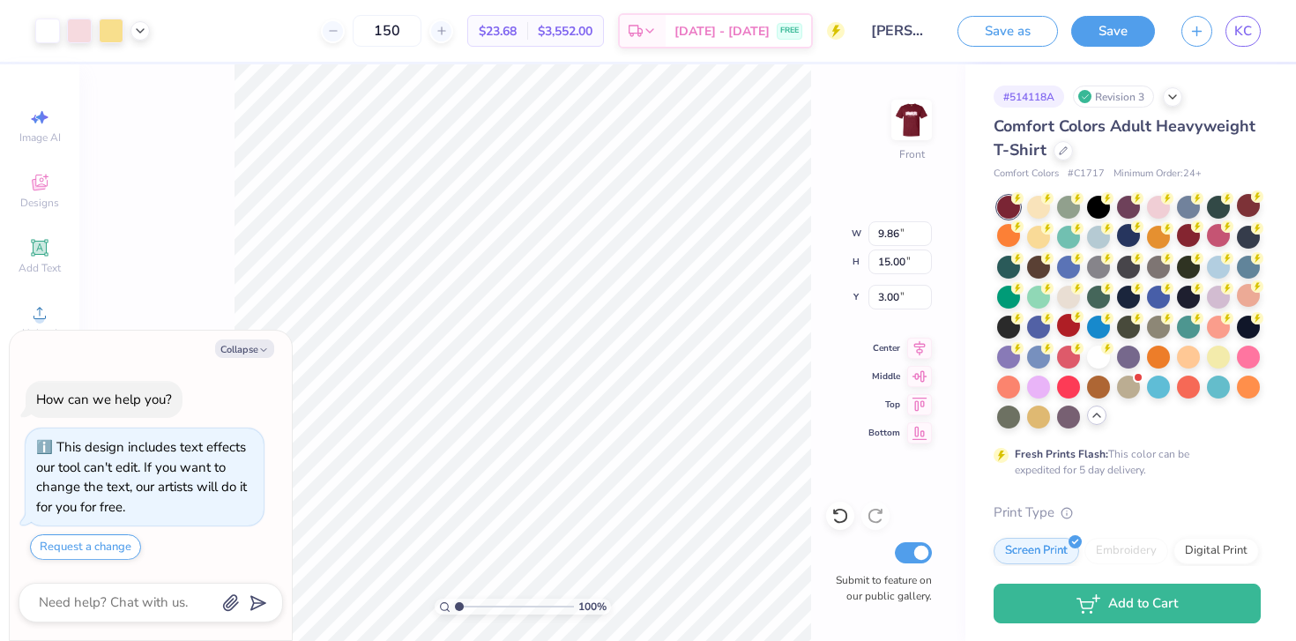
type textarea "x"
type input "3.67"
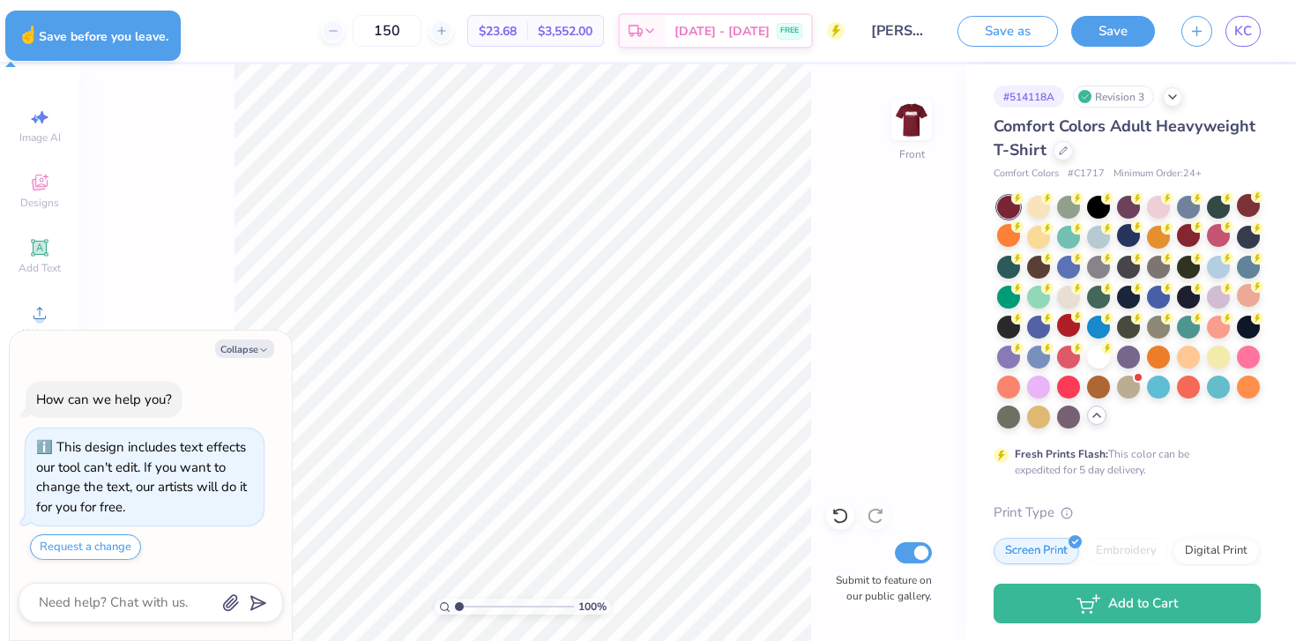
type textarea "x"
